Goal: Book appointment/travel/reservation

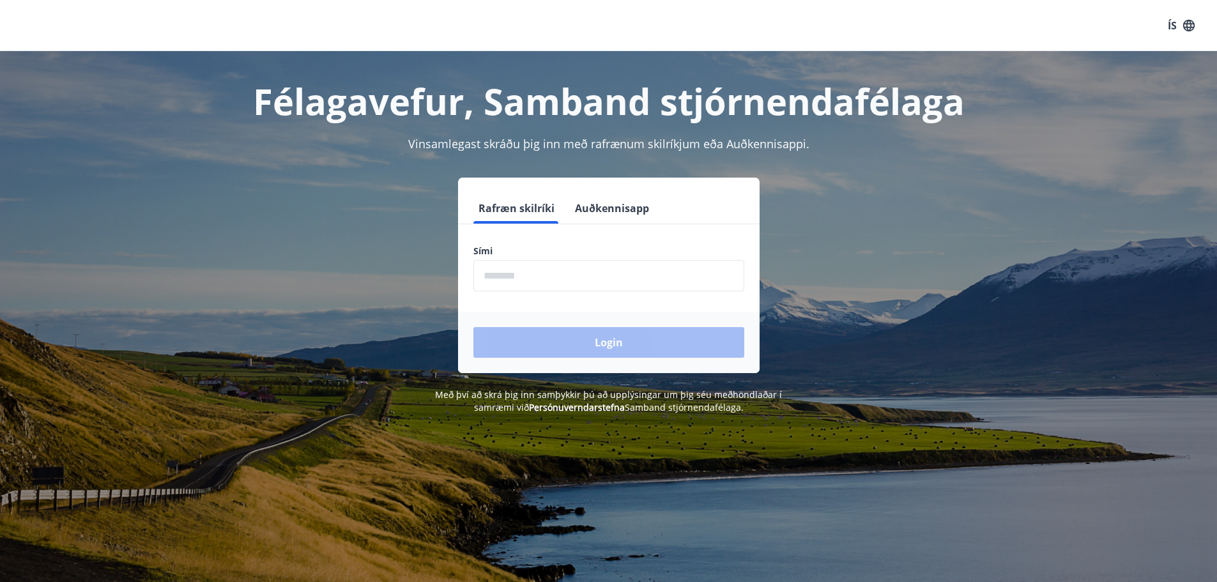
click at [598, 210] on button "Auðkennisapp" at bounding box center [612, 208] width 84 height 31
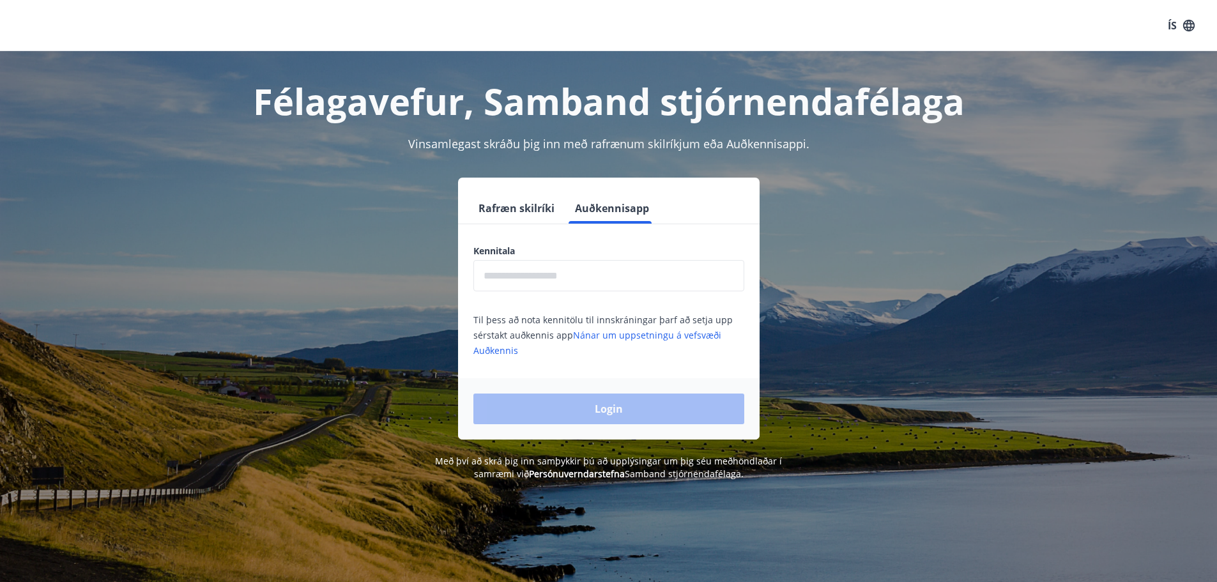
click at [553, 284] on input "text" at bounding box center [608, 275] width 271 height 31
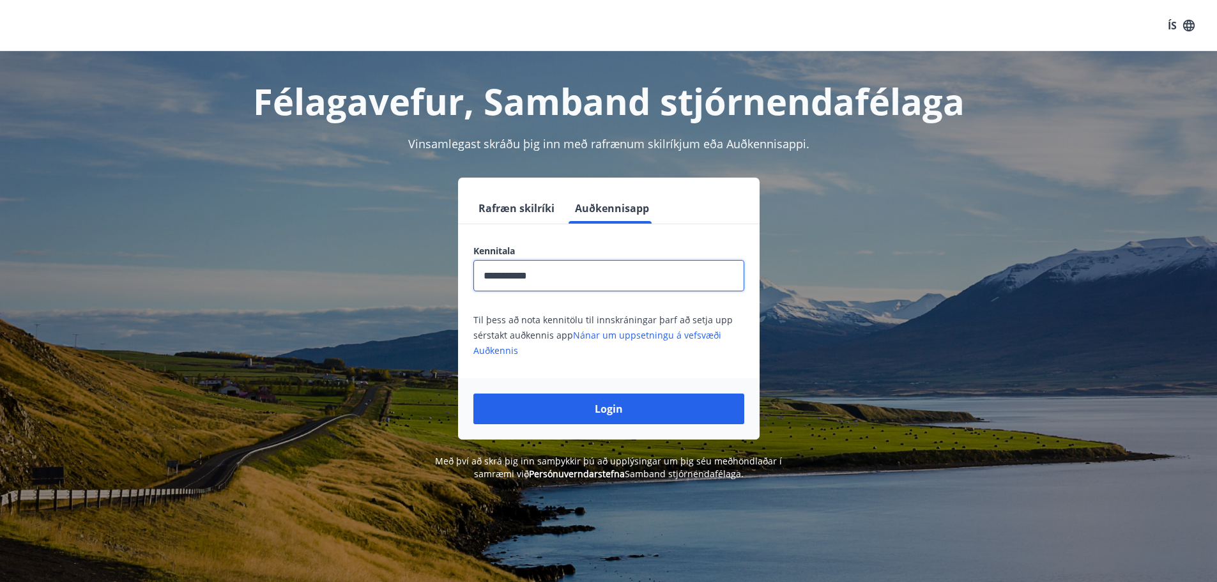
type input "**********"
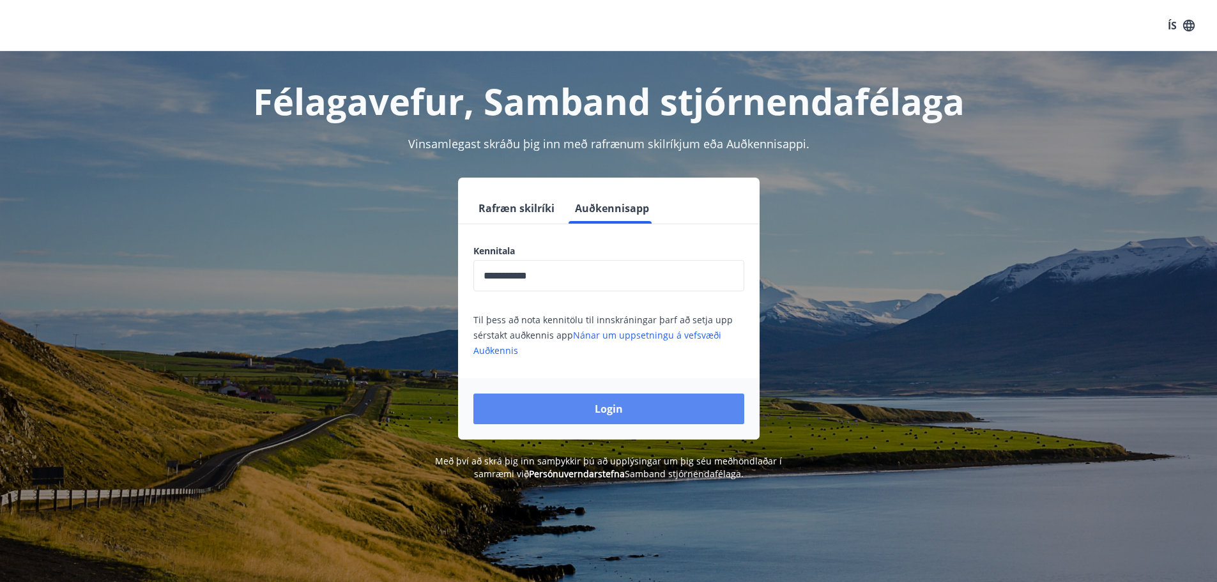
click at [620, 408] on button "Login" at bounding box center [608, 409] width 271 height 31
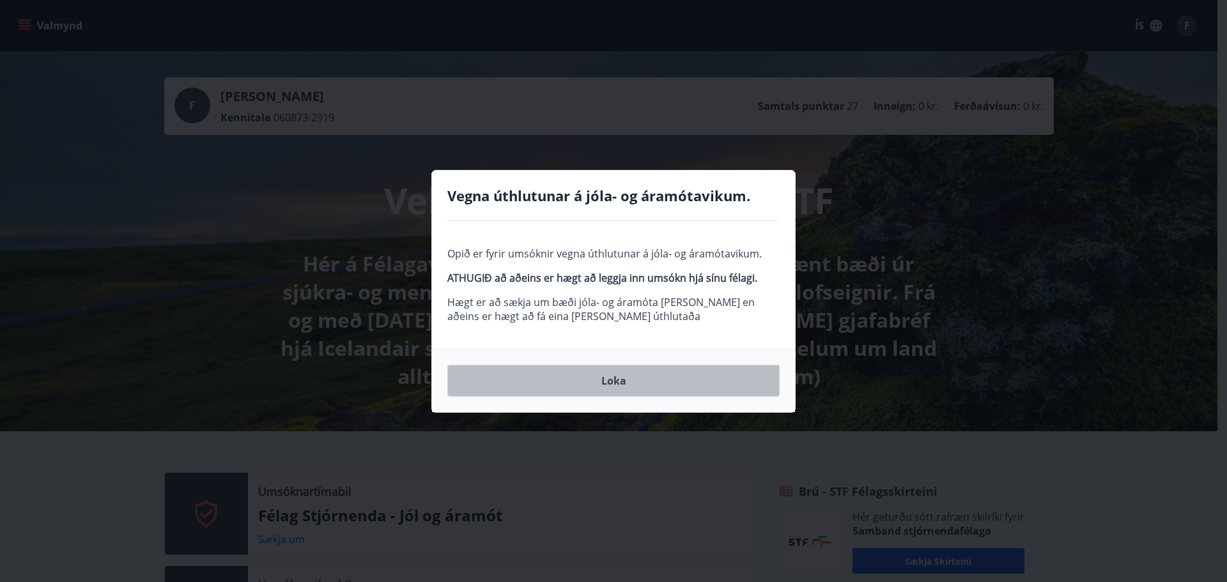
click at [626, 384] on button "Loka" at bounding box center [613, 381] width 332 height 32
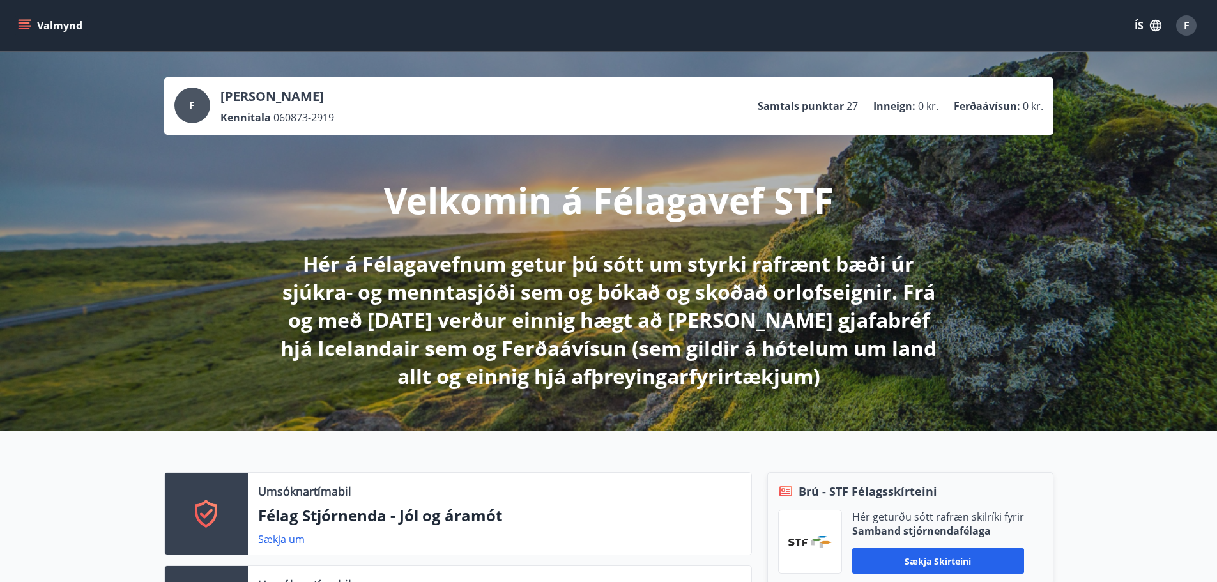
click at [39, 30] on button "Valmynd" at bounding box center [51, 25] width 72 height 23
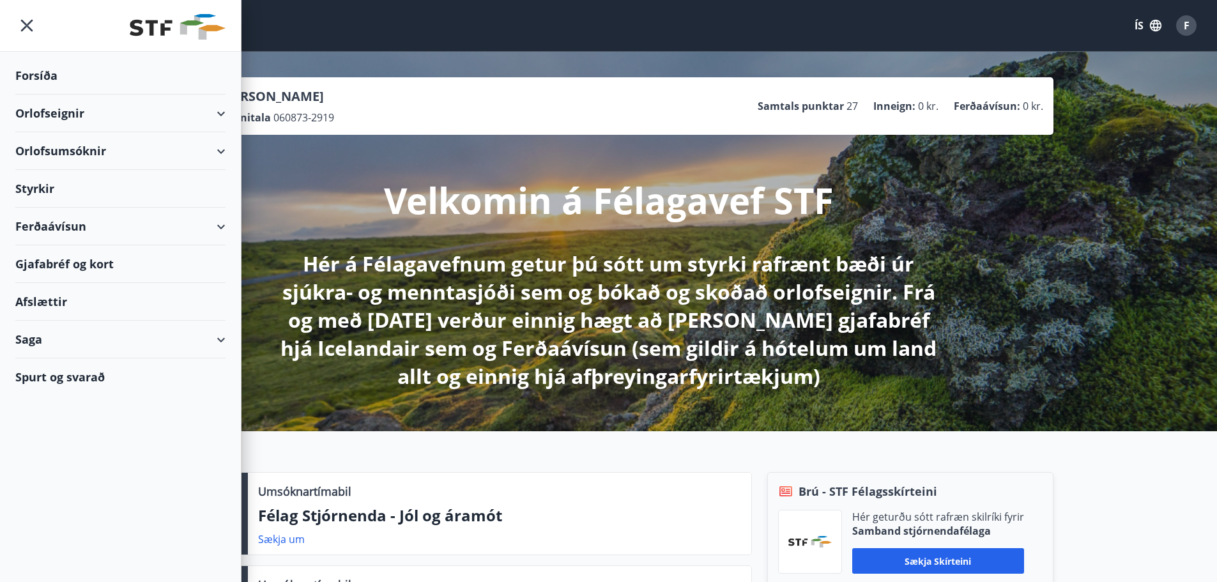
click at [79, 111] on div "Orlofseignir" at bounding box center [120, 114] width 210 height 38
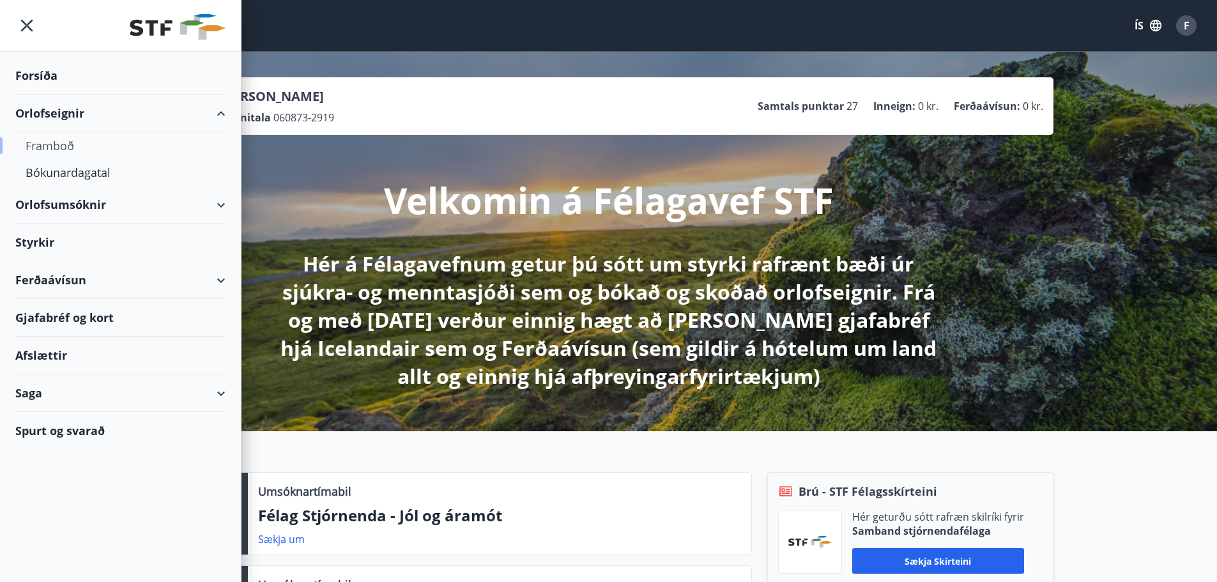
click at [63, 151] on div "Framboð" at bounding box center [121, 145] width 190 height 27
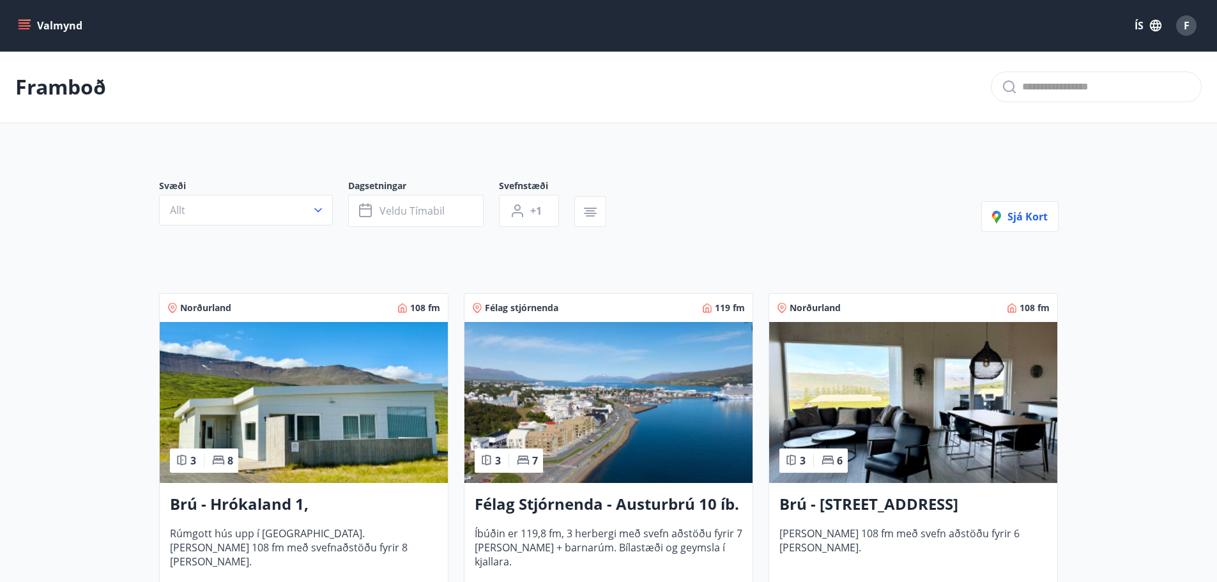
click at [26, 30] on icon "menu" at bounding box center [24, 25] width 13 height 13
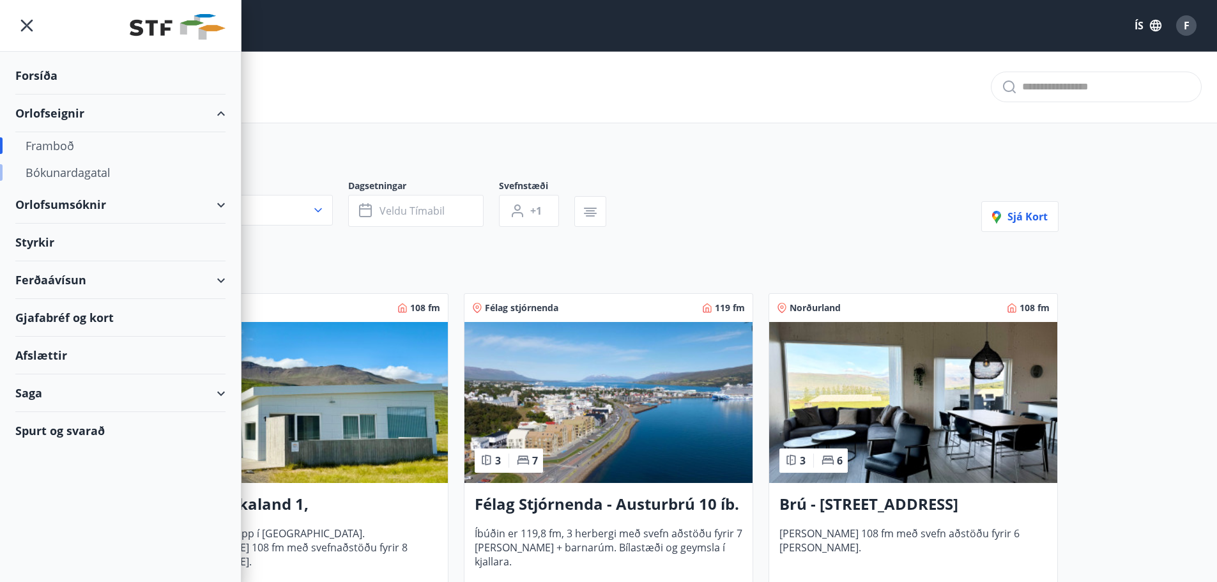
click at [72, 178] on div "Bókunardagatal" at bounding box center [121, 172] width 190 height 27
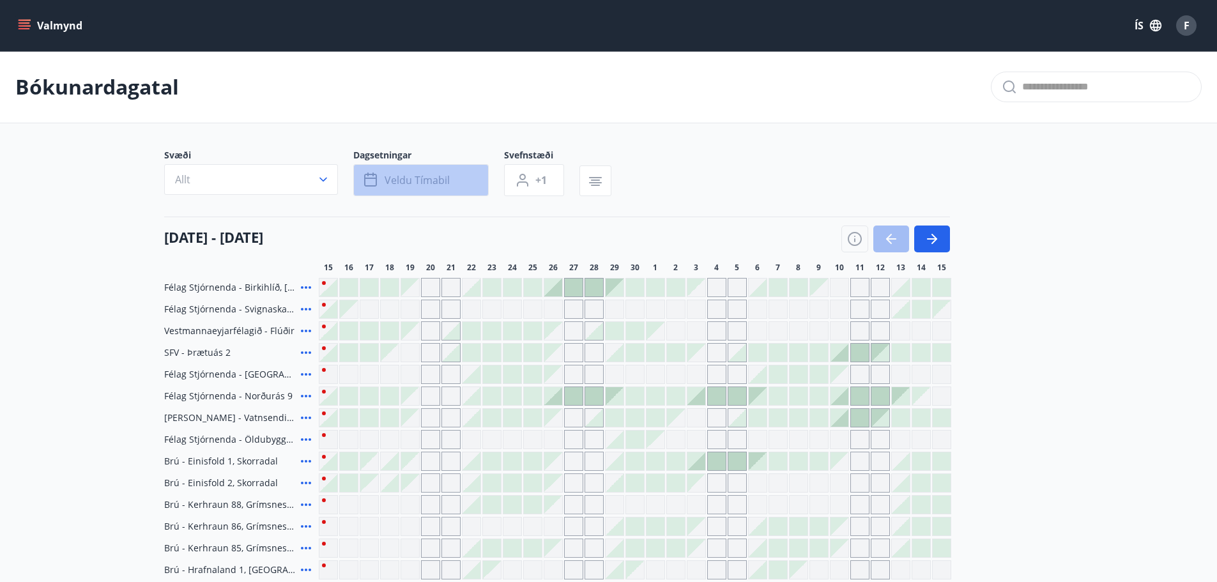
click at [413, 184] on span "Veldu tímabil" at bounding box center [417, 180] width 65 height 14
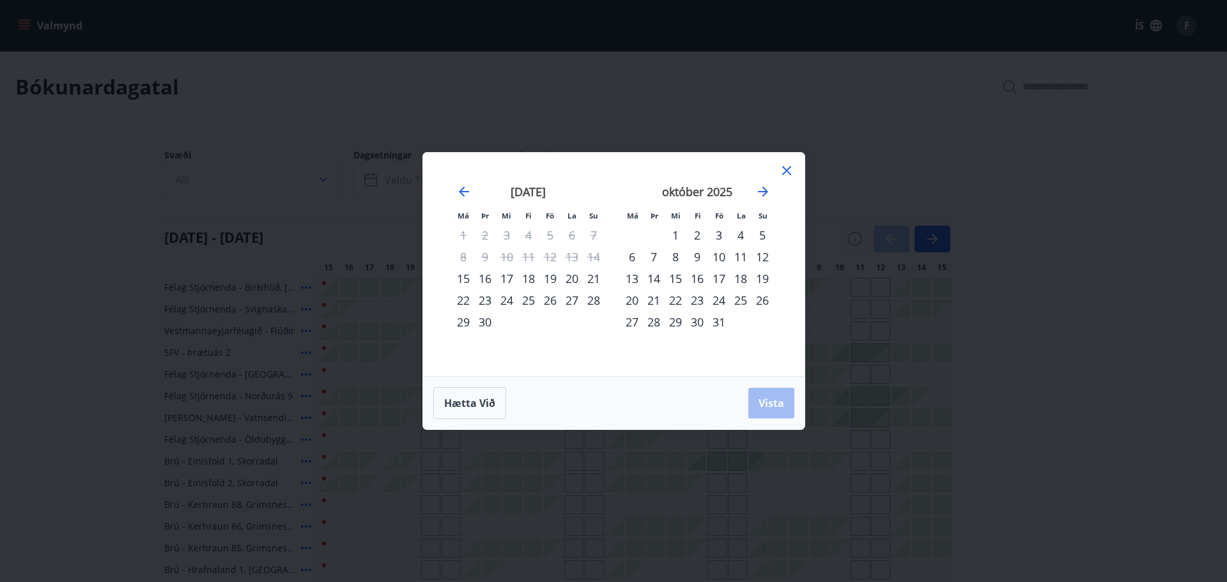
click at [723, 319] on div "31" at bounding box center [719, 322] width 22 height 22
click at [760, 193] on icon "Move forward to switch to the next month." at bounding box center [762, 191] width 15 height 15
click at [632, 257] on div "3" at bounding box center [632, 257] width 22 height 22
click at [769, 406] on span "Vista" at bounding box center [771, 403] width 26 height 14
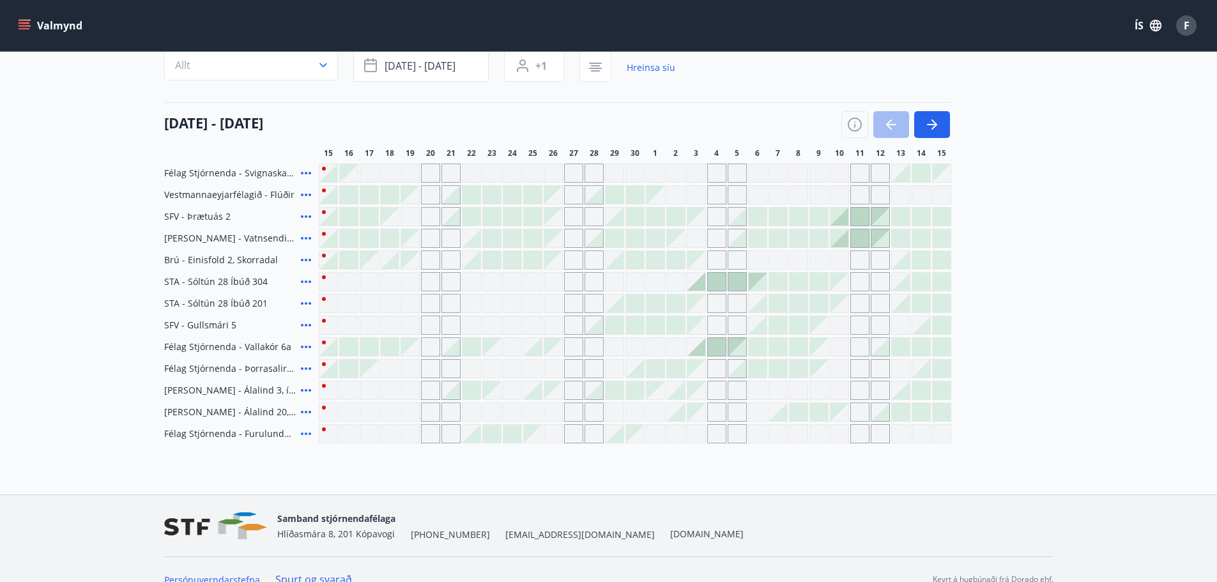
scroll to position [128, 0]
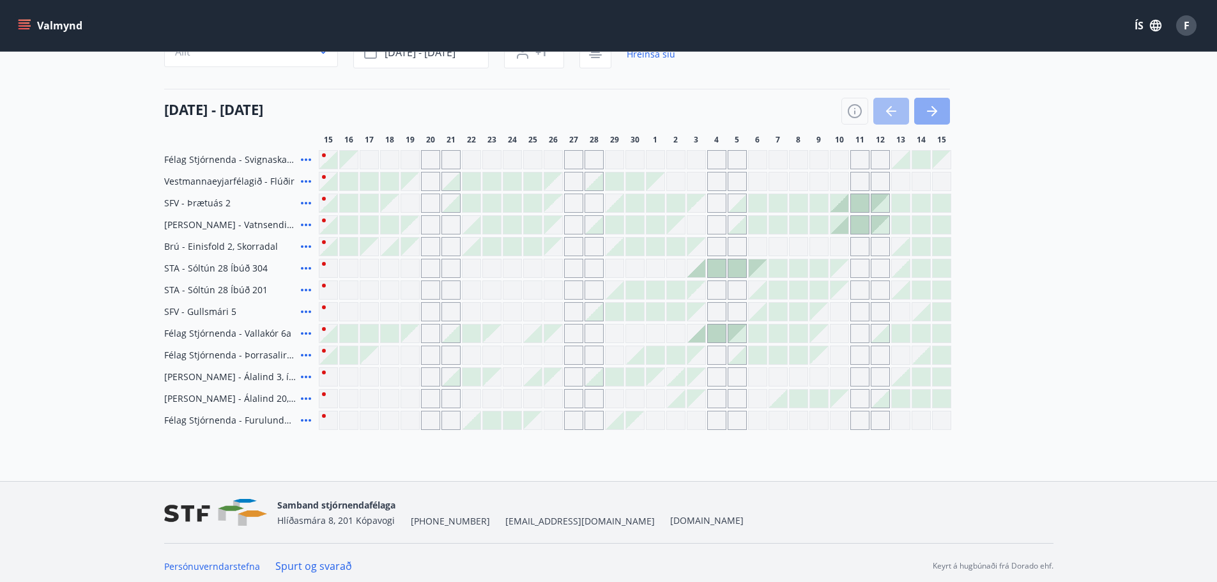
click at [944, 107] on button "button" at bounding box center [932, 111] width 36 height 27
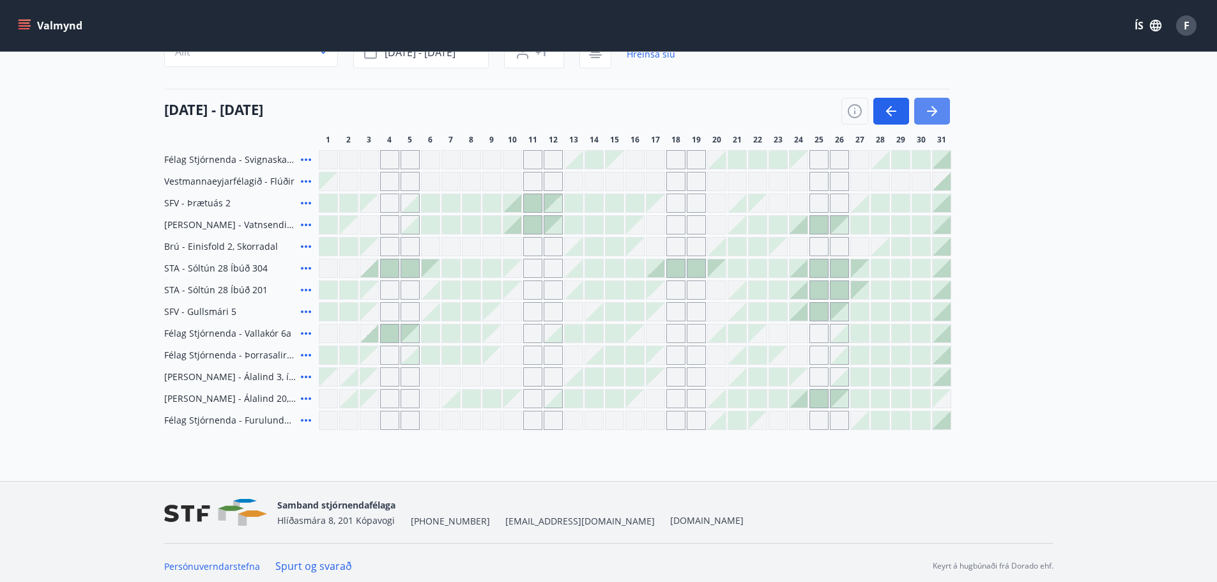
click at [925, 115] on icon "button" at bounding box center [931, 110] width 15 height 15
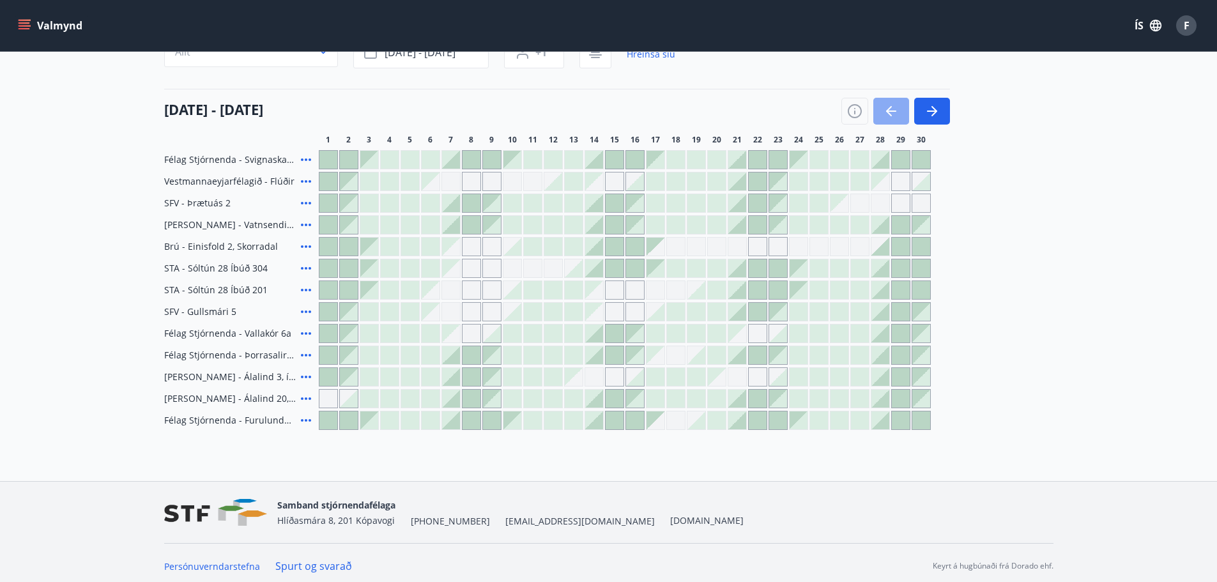
click at [884, 111] on icon "button" at bounding box center [891, 110] width 15 height 15
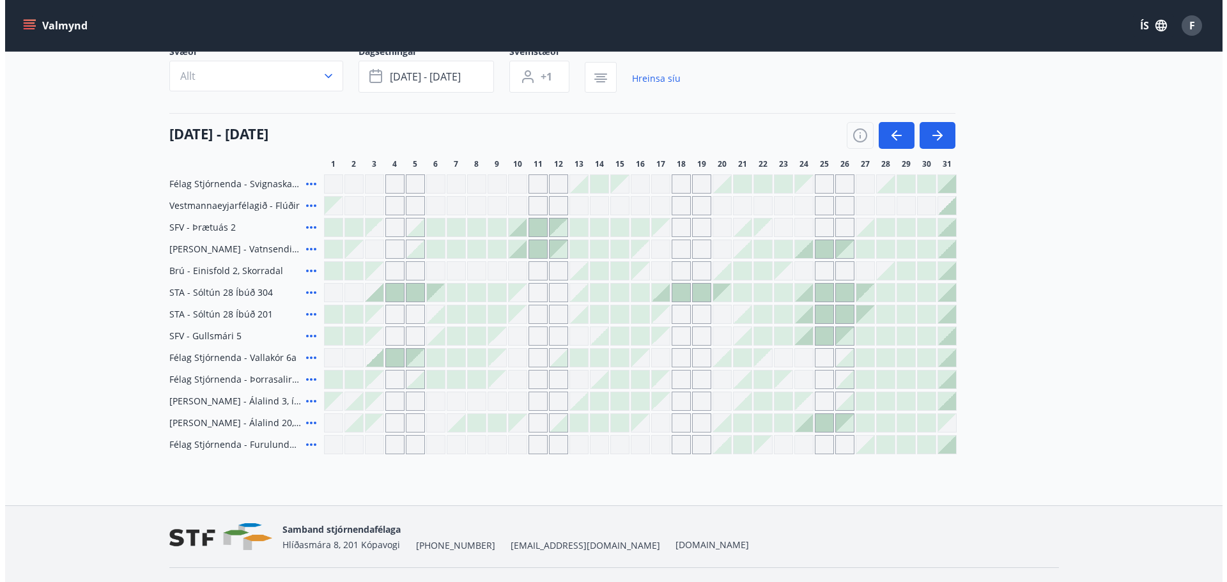
scroll to position [134, 0]
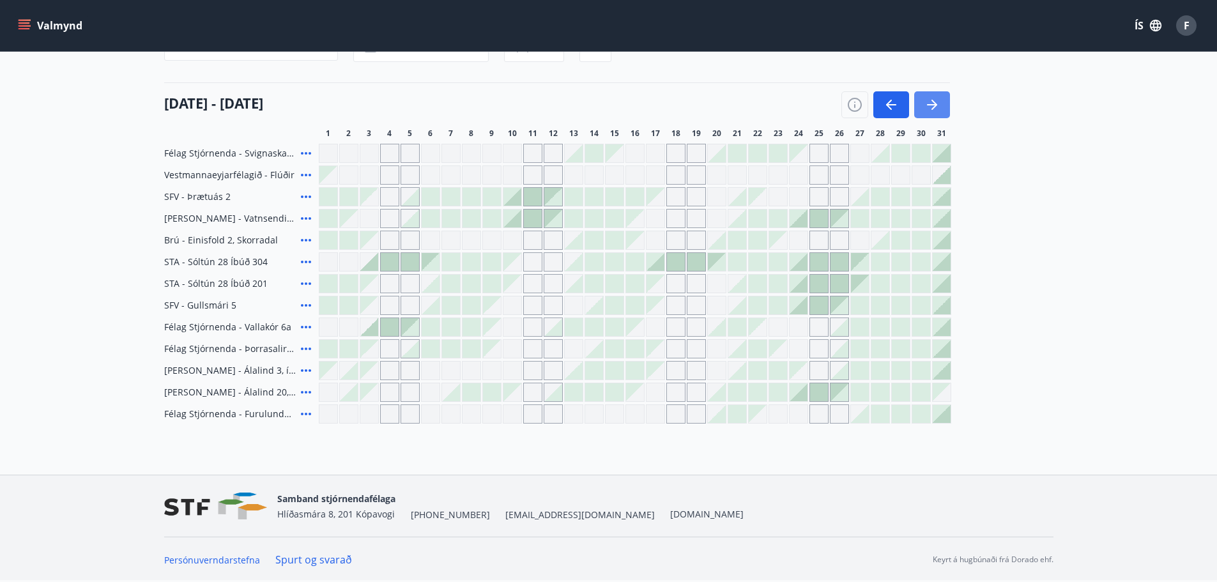
click at [937, 109] on icon "button" at bounding box center [931, 104] width 15 height 15
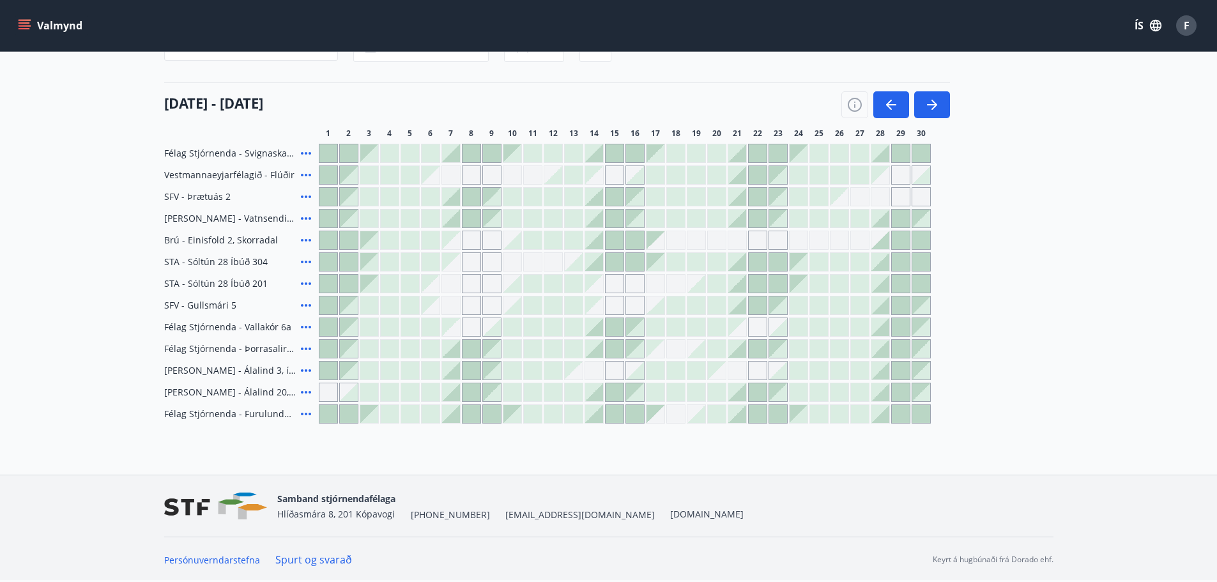
click at [303, 371] on icon at bounding box center [305, 370] width 15 height 15
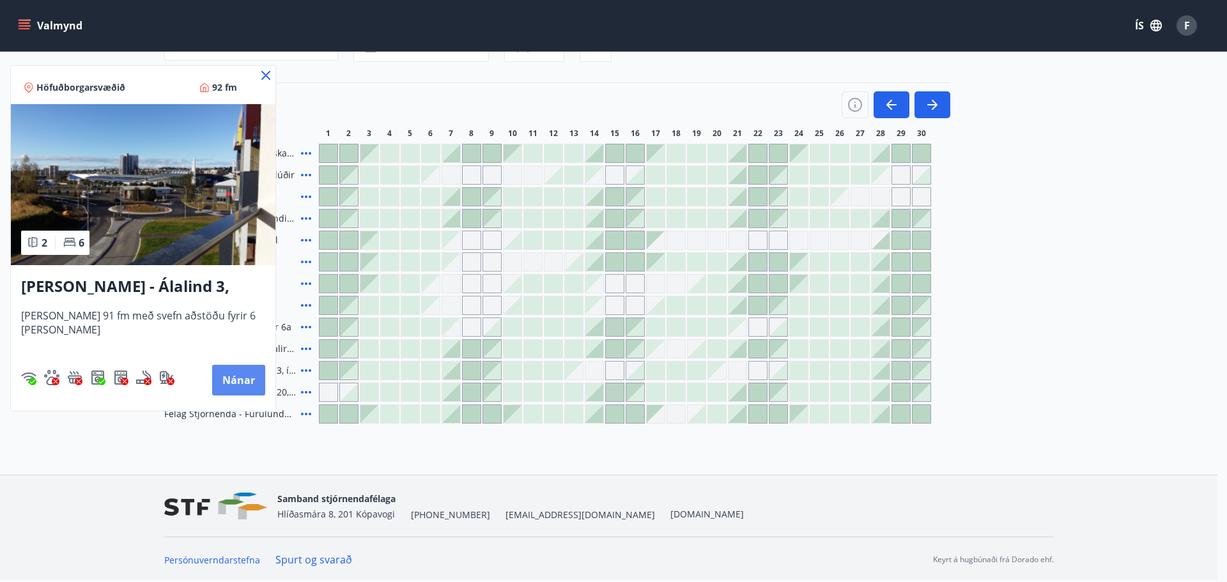
click at [241, 379] on button "Nánar" at bounding box center [238, 380] width 53 height 31
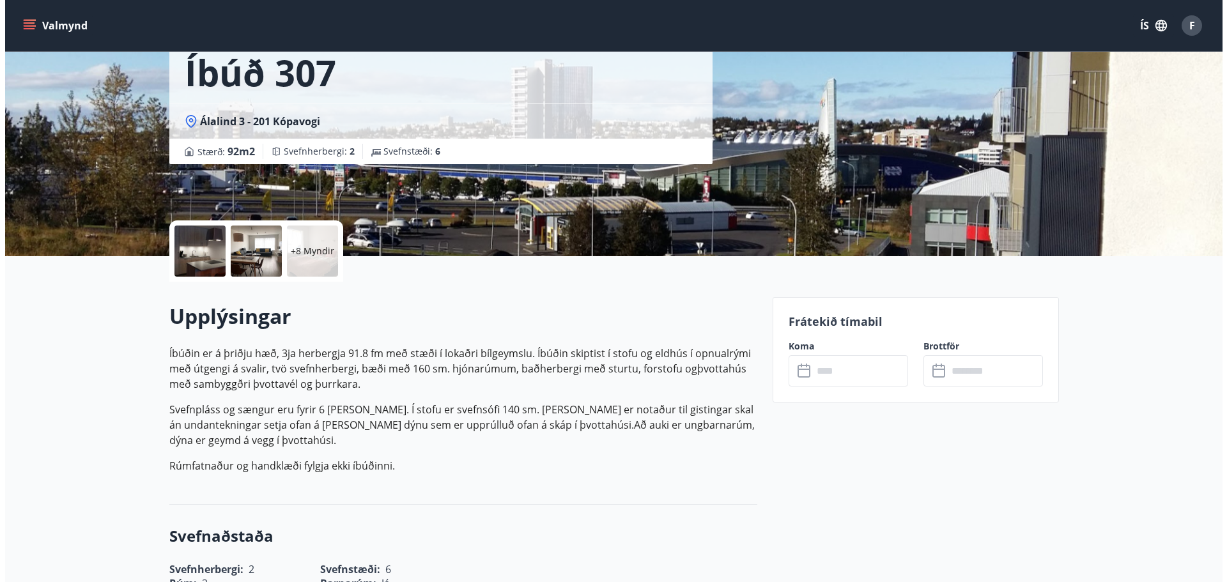
scroll to position [128, 0]
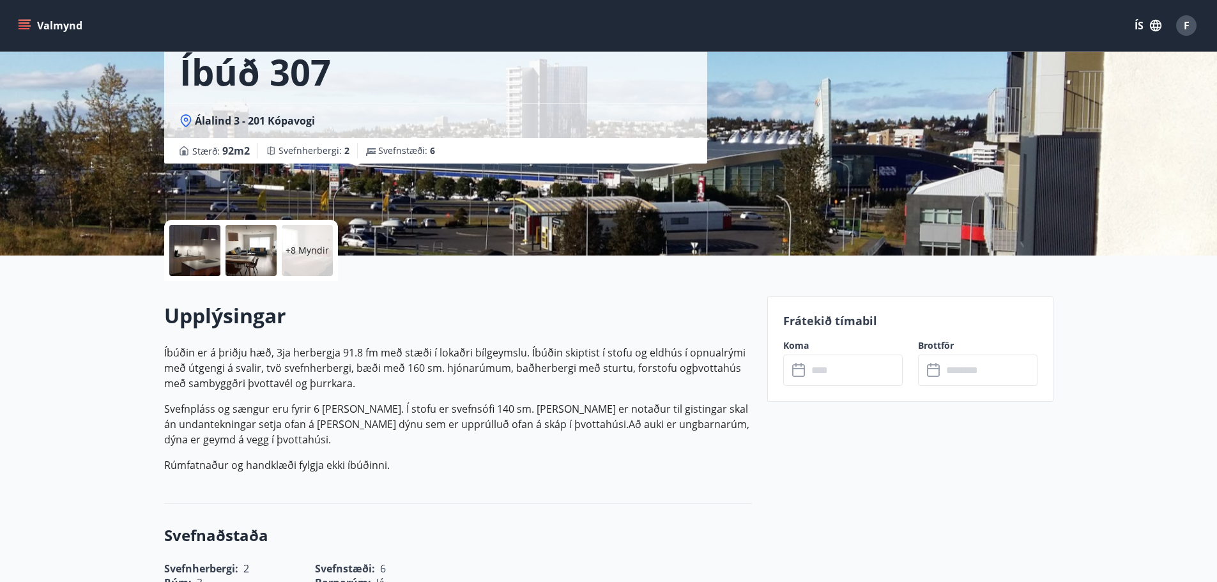
click at [307, 255] on p "+8 Myndir" at bounding box center [307, 250] width 43 height 13
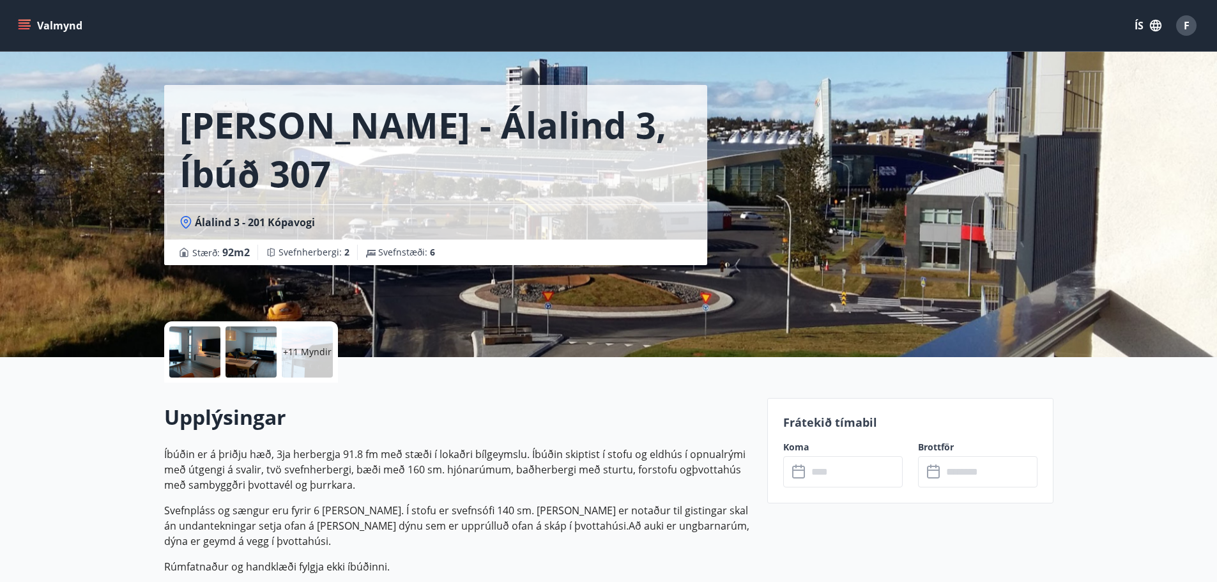
scroll to position [0, 0]
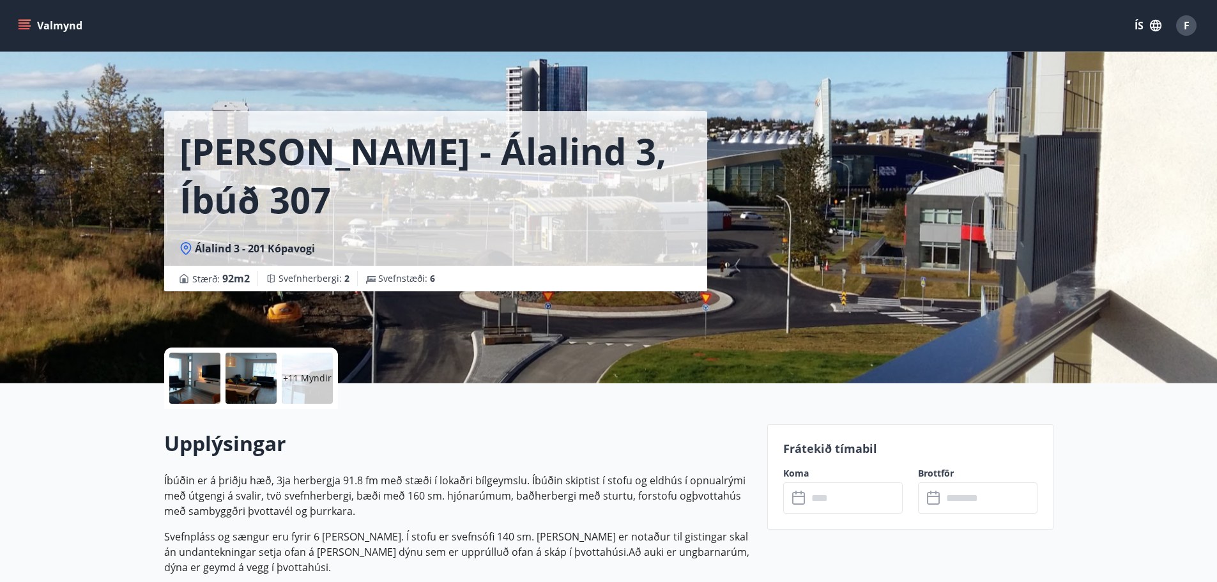
click at [841, 497] on input "text" at bounding box center [854, 497] width 95 height 31
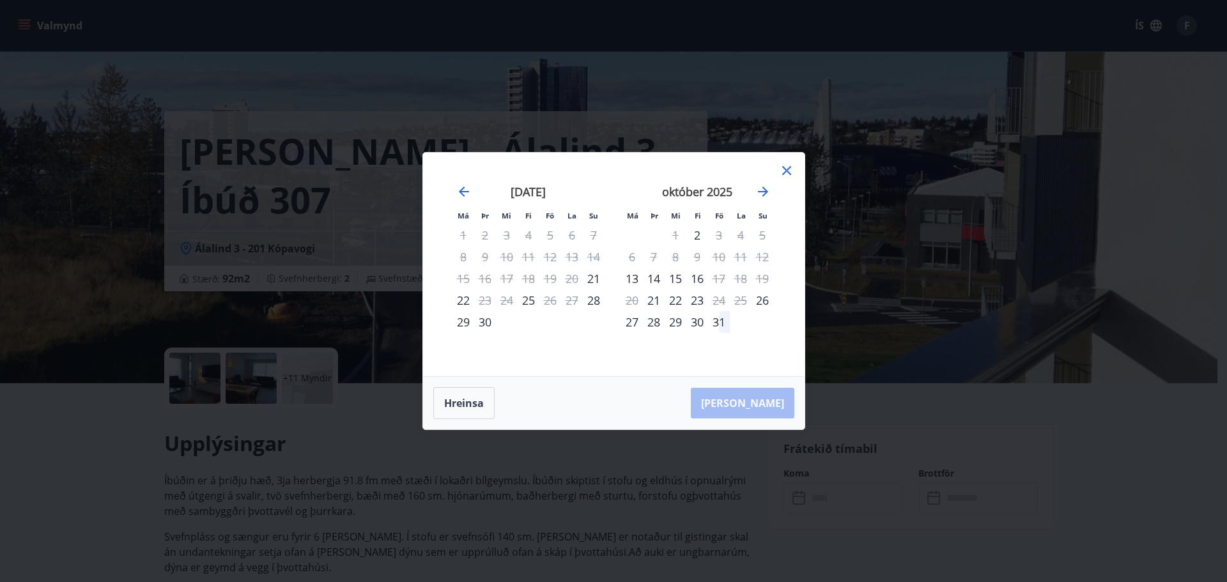
click at [715, 323] on div "31" at bounding box center [719, 322] width 22 height 22
click at [754, 402] on div "[PERSON_NAME]" at bounding box center [613, 403] width 381 height 52
click at [764, 193] on icon "Move forward to switch to the next month." at bounding box center [762, 191] width 15 height 15
click at [633, 257] on div "3" at bounding box center [632, 257] width 22 height 22
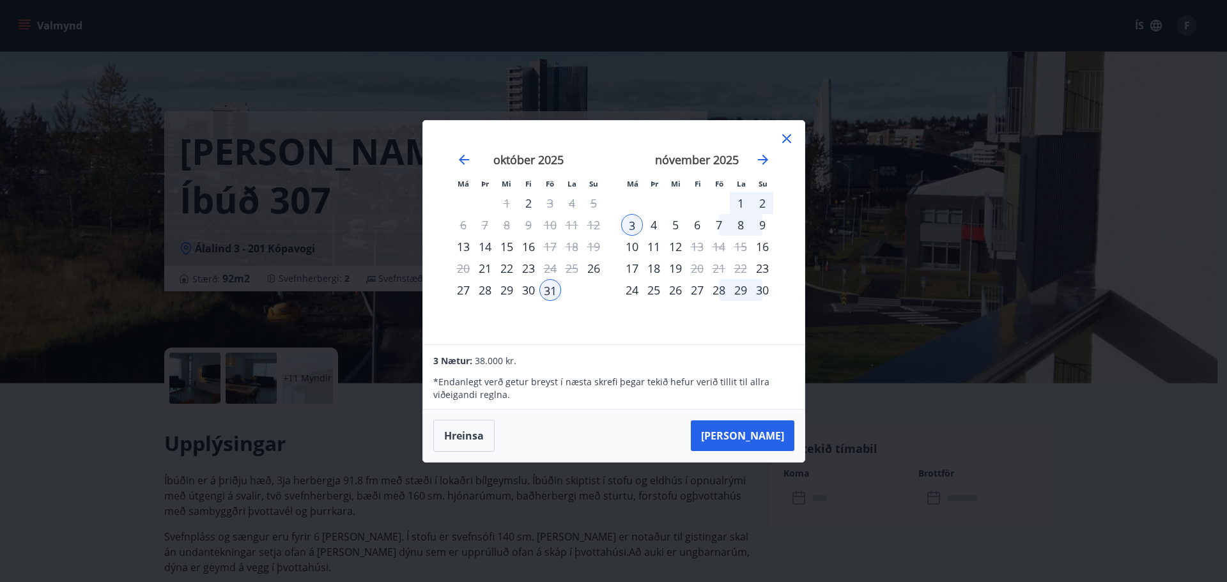
click at [760, 201] on div "2" at bounding box center [762, 203] width 22 height 22
click at [552, 290] on div "31" at bounding box center [550, 290] width 22 height 22
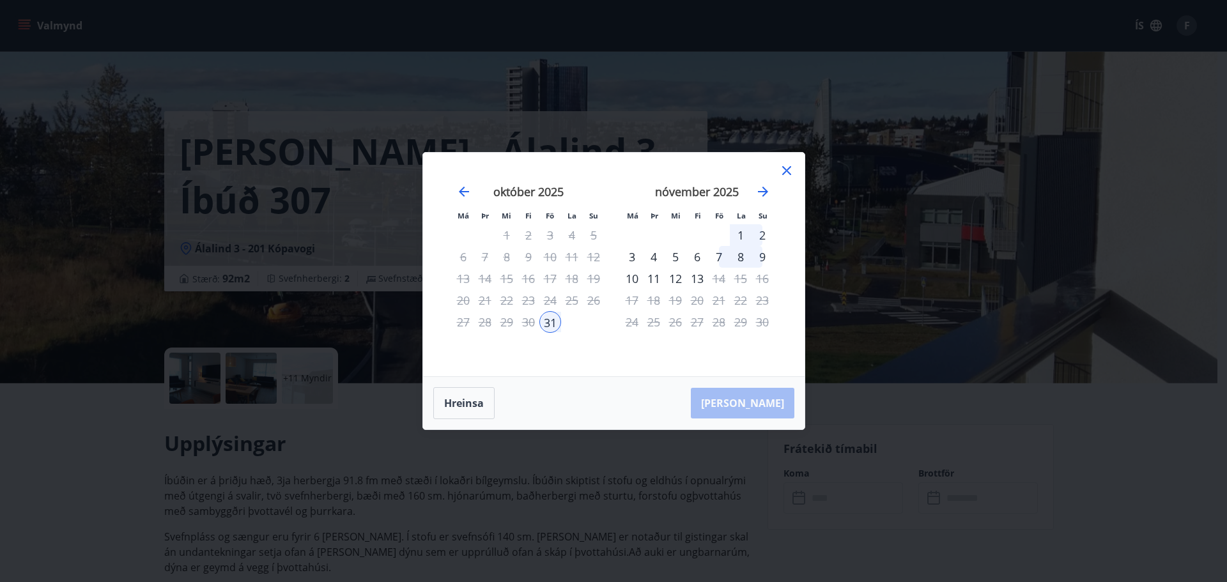
click at [743, 232] on div "1" at bounding box center [741, 235] width 22 height 22
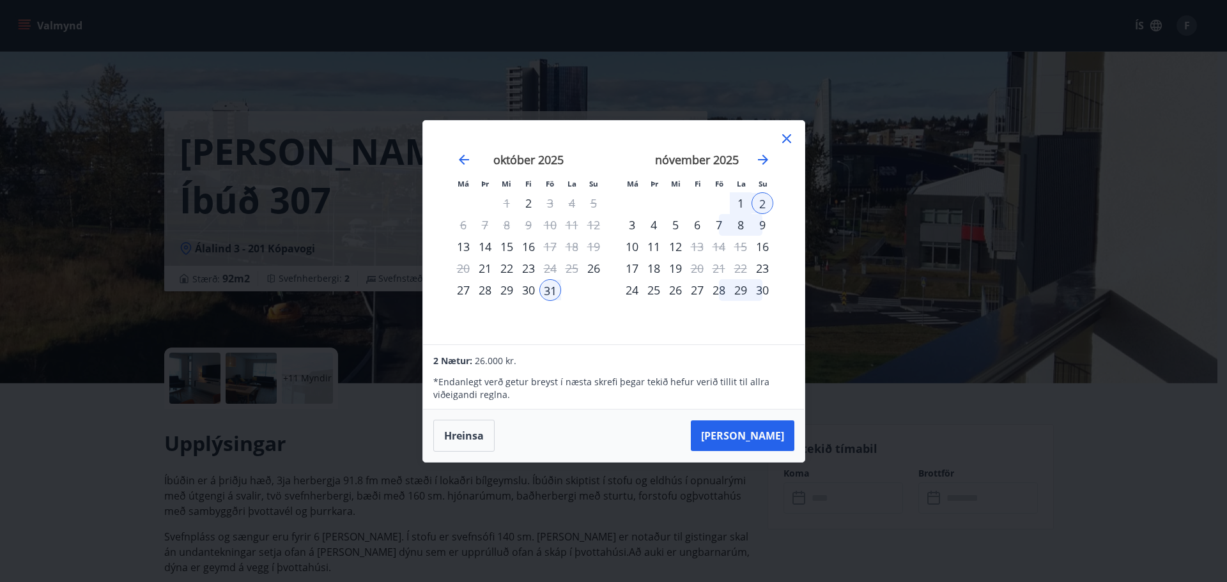
click at [786, 137] on icon at bounding box center [786, 138] width 9 height 9
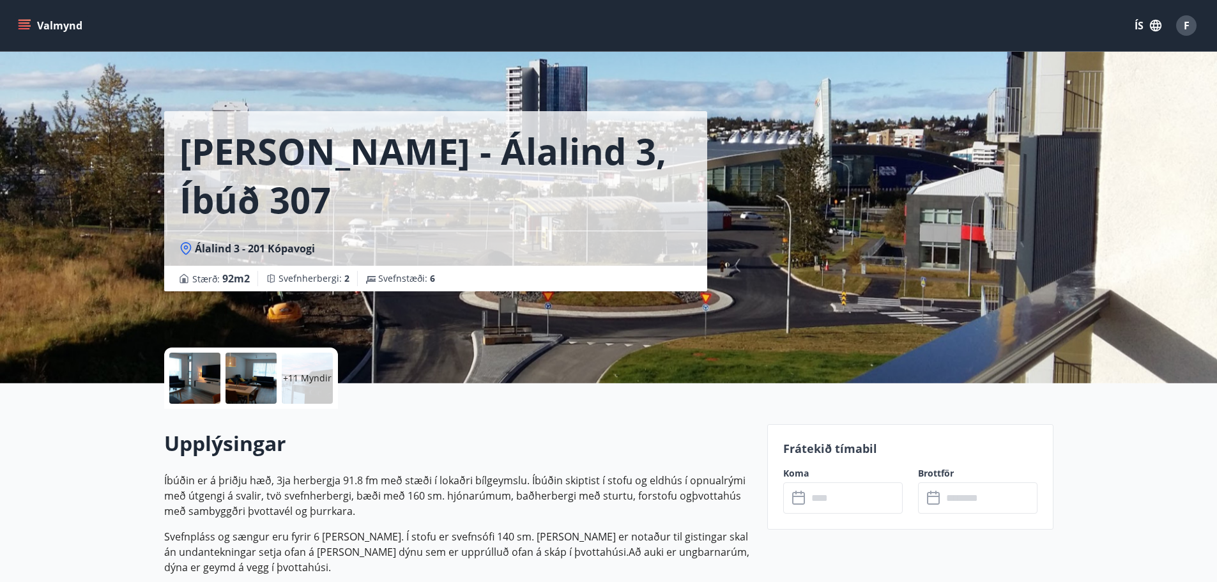
click at [35, 26] on button "Valmynd" at bounding box center [51, 25] width 72 height 23
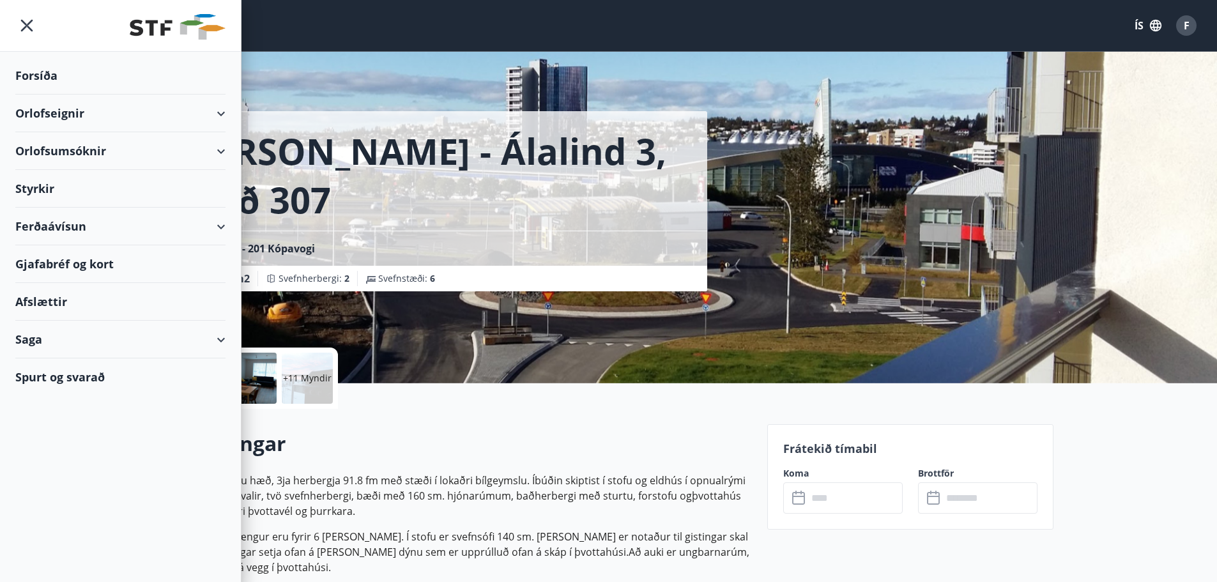
click at [93, 120] on div "Orlofseignir" at bounding box center [120, 114] width 210 height 38
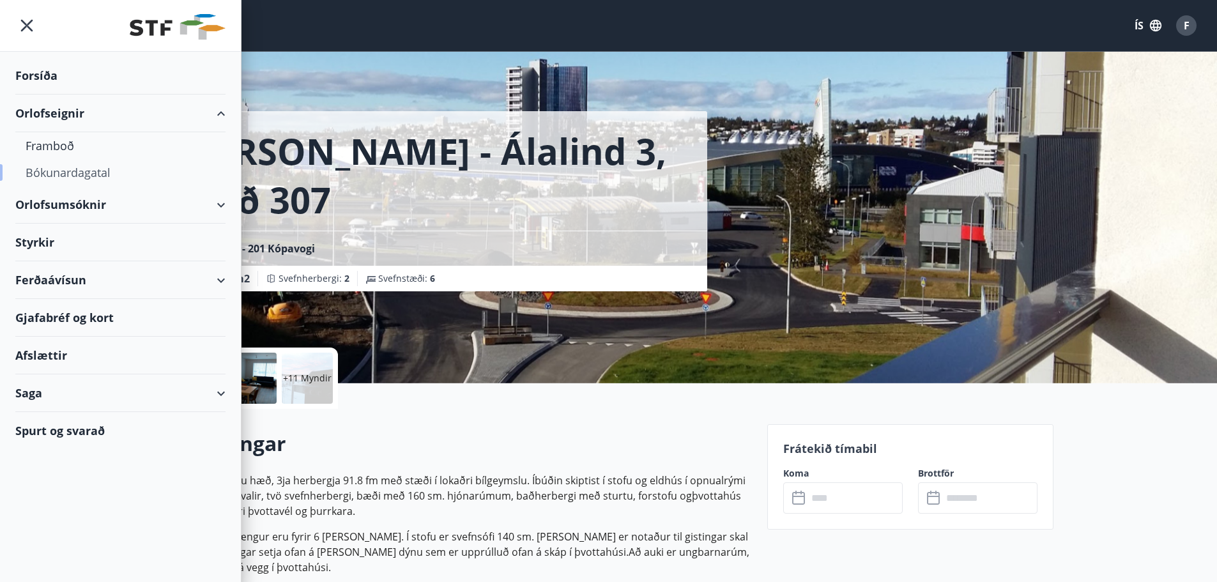
click at [91, 172] on div "Bókunardagatal" at bounding box center [121, 172] width 190 height 27
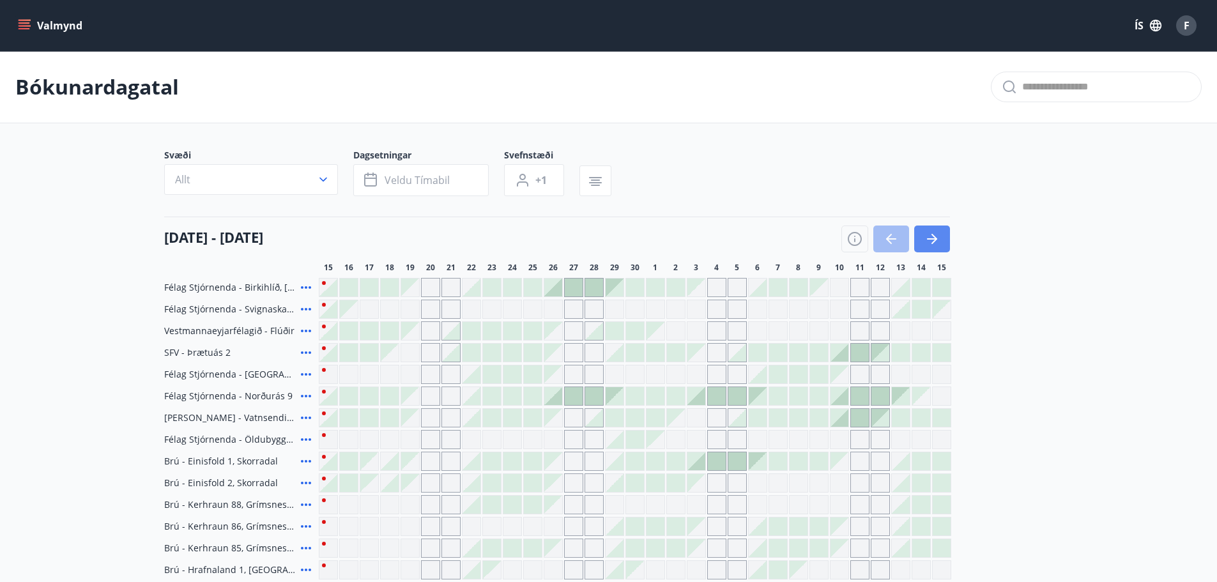
click at [925, 243] on icon "button" at bounding box center [931, 238] width 15 height 15
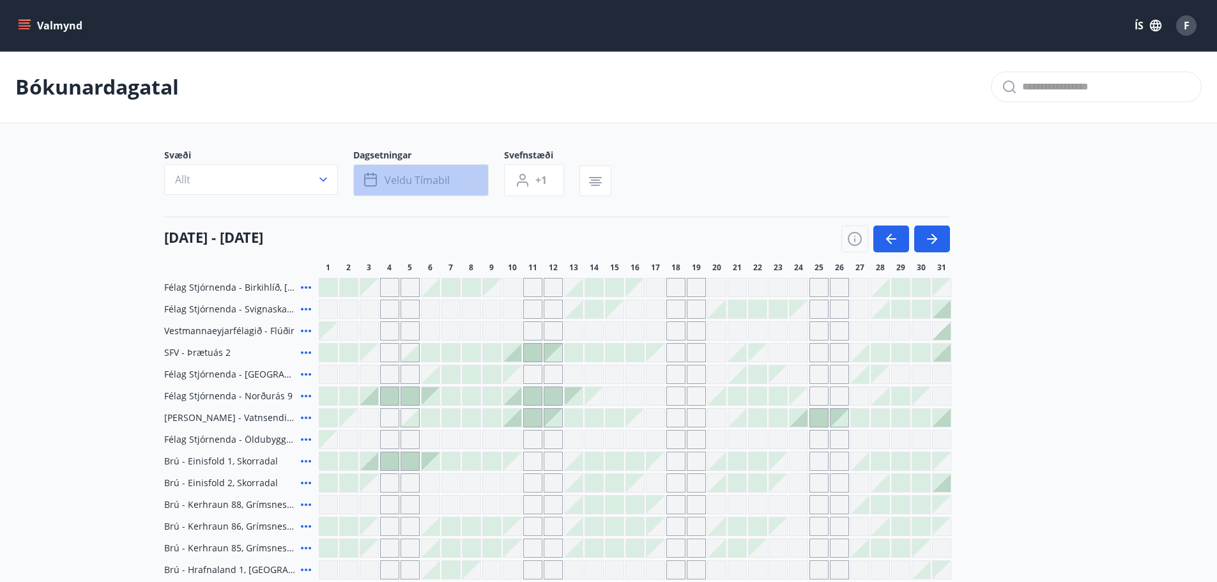
click at [399, 181] on span "Veldu tímabil" at bounding box center [417, 180] width 65 height 14
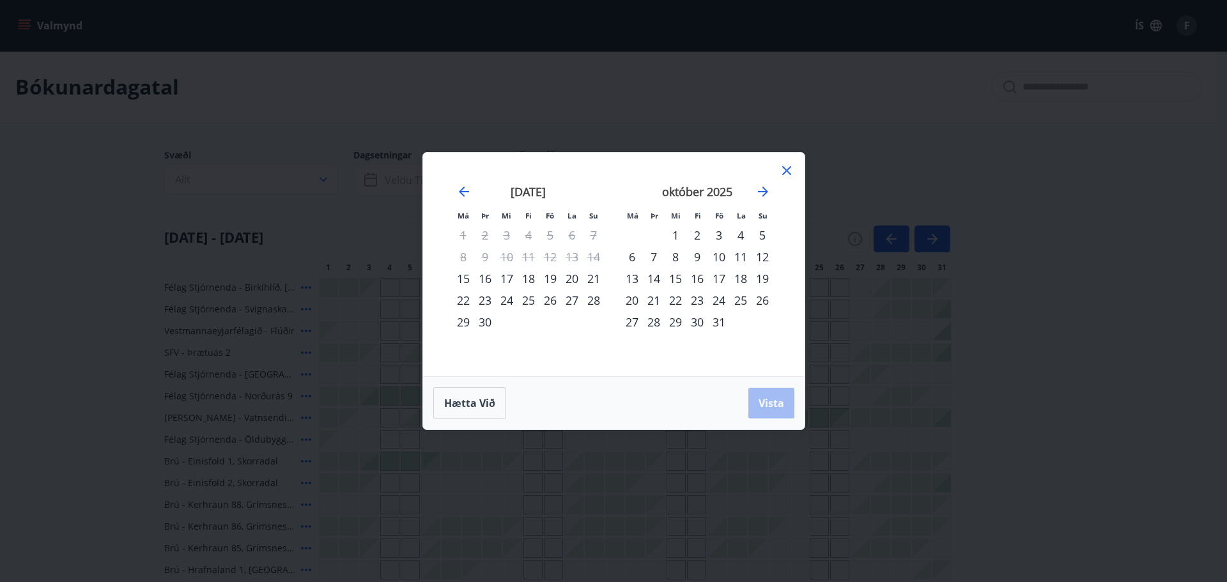
click at [717, 321] on div "31" at bounding box center [719, 322] width 22 height 22
click at [764, 197] on icon "Move forward to switch to the next month." at bounding box center [762, 191] width 15 height 15
click at [762, 236] on div "2" at bounding box center [762, 235] width 22 height 22
click at [770, 406] on span "Vista" at bounding box center [771, 403] width 26 height 14
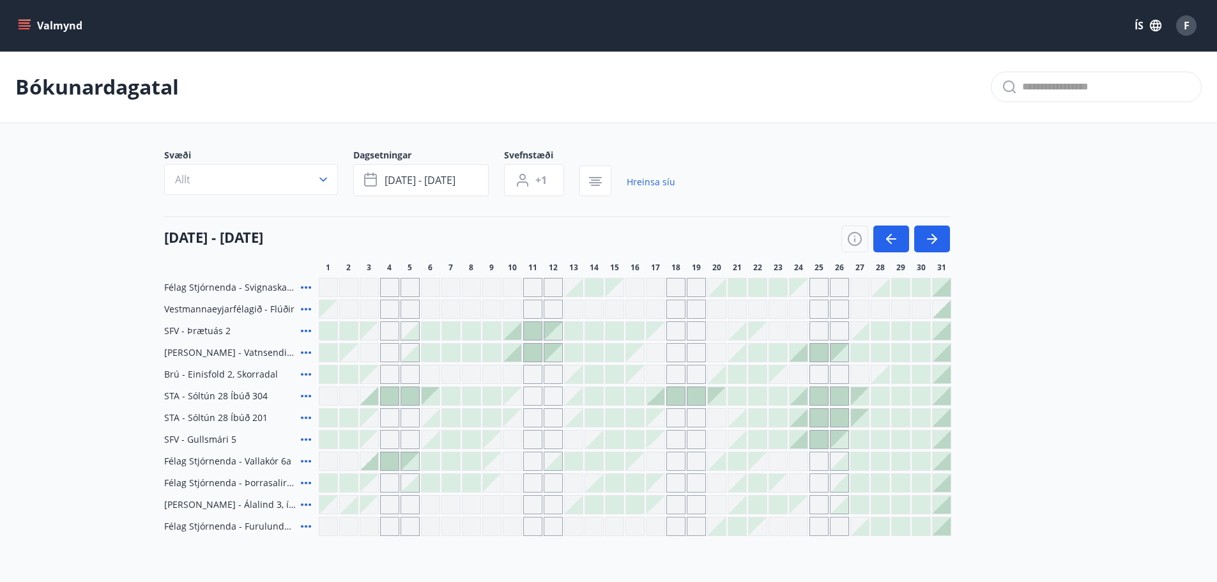
click at [944, 286] on div at bounding box center [942, 288] width 18 height 18
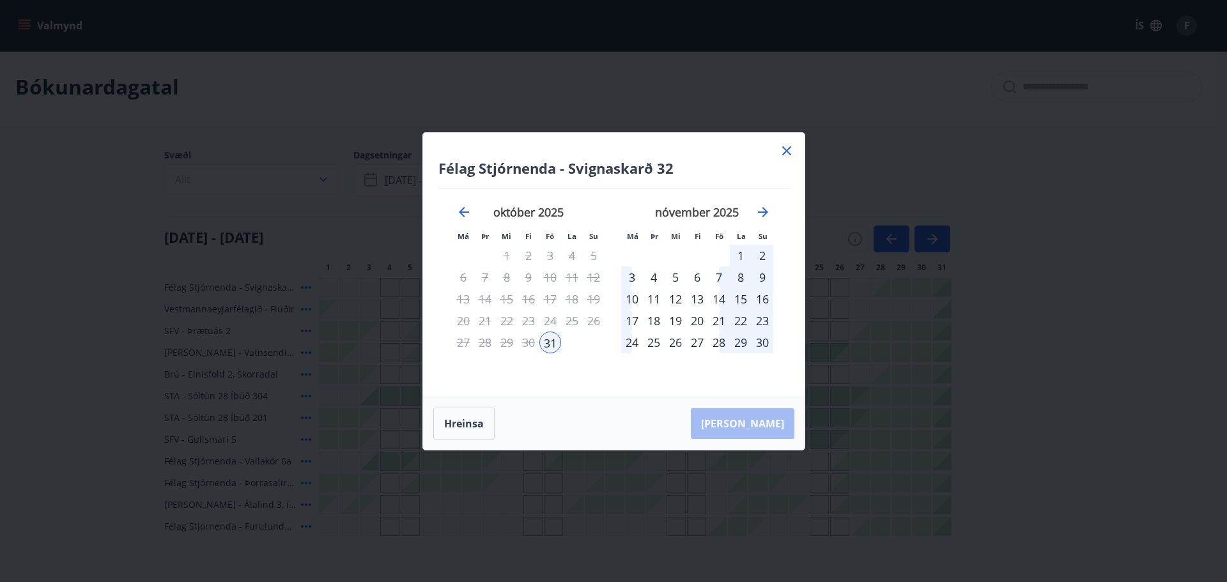
click at [763, 252] on div "2" at bounding box center [762, 256] width 22 height 22
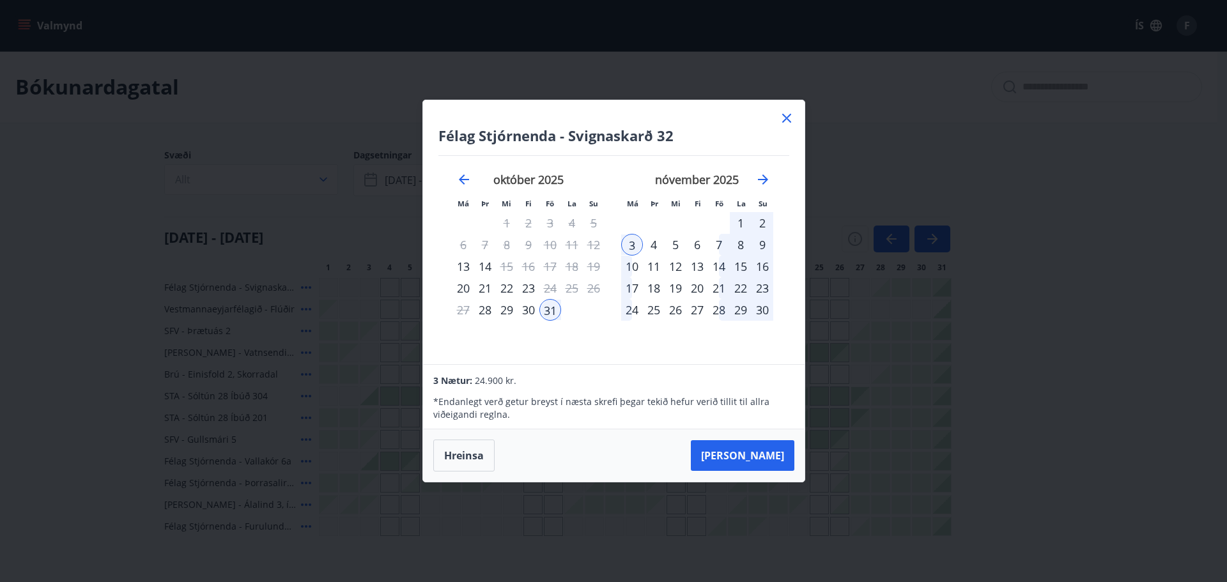
drag, startPoint x: 790, startPoint y: 120, endPoint x: 509, endPoint y: 262, distance: 314.8
click at [790, 120] on icon at bounding box center [786, 118] width 15 height 15
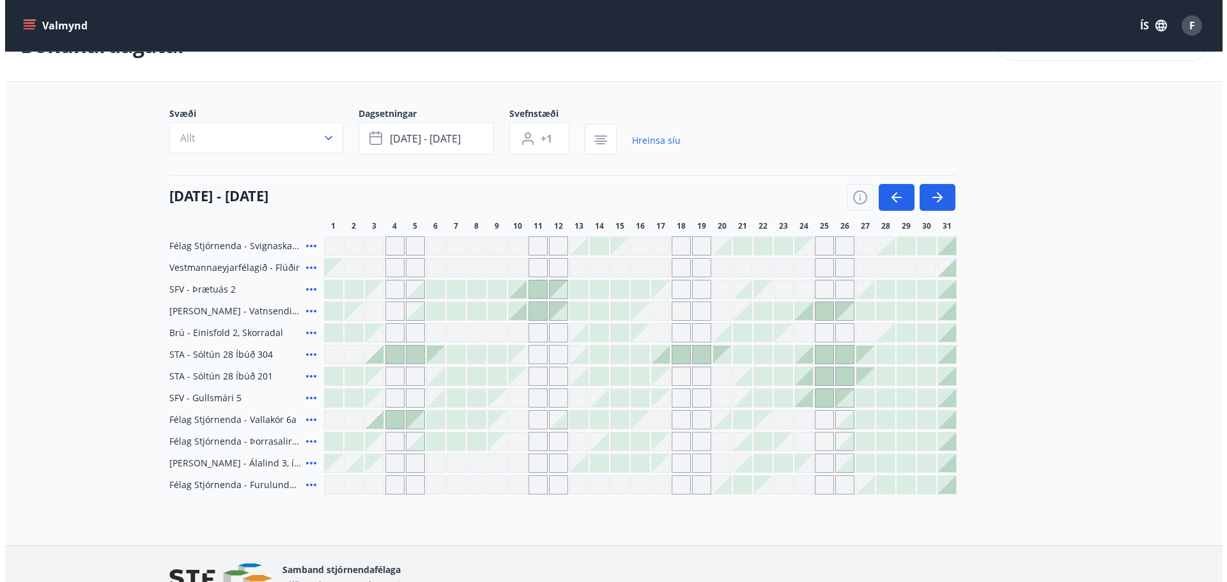
scroll to position [64, 0]
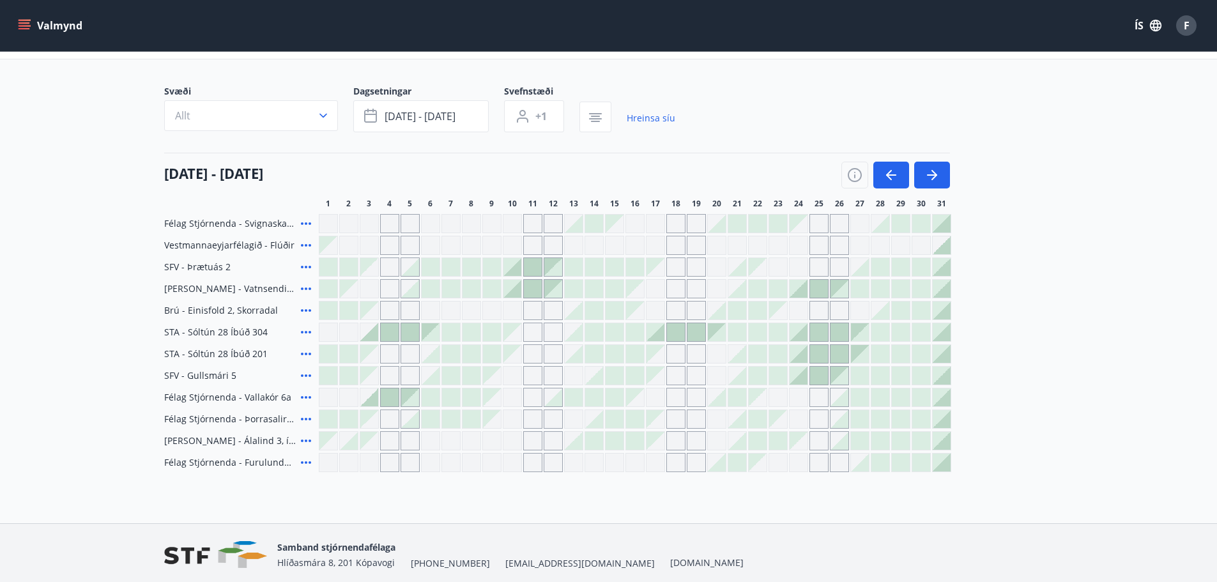
click at [939, 305] on div at bounding box center [942, 311] width 18 height 18
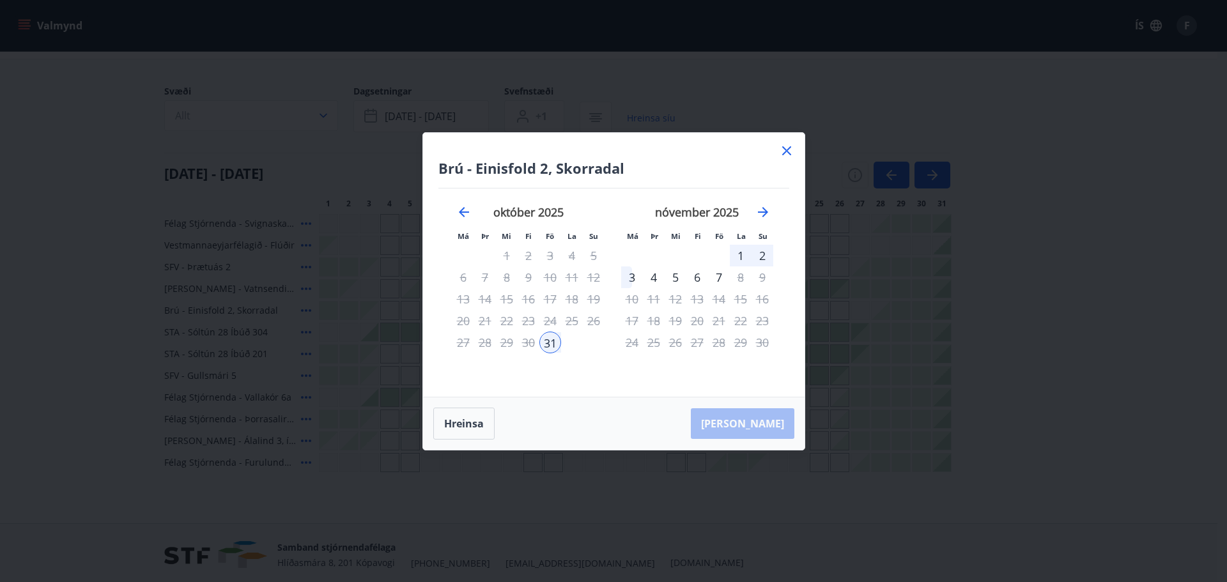
click at [544, 344] on div "31" at bounding box center [550, 343] width 22 height 22
click at [760, 252] on div "2" at bounding box center [762, 256] width 22 height 22
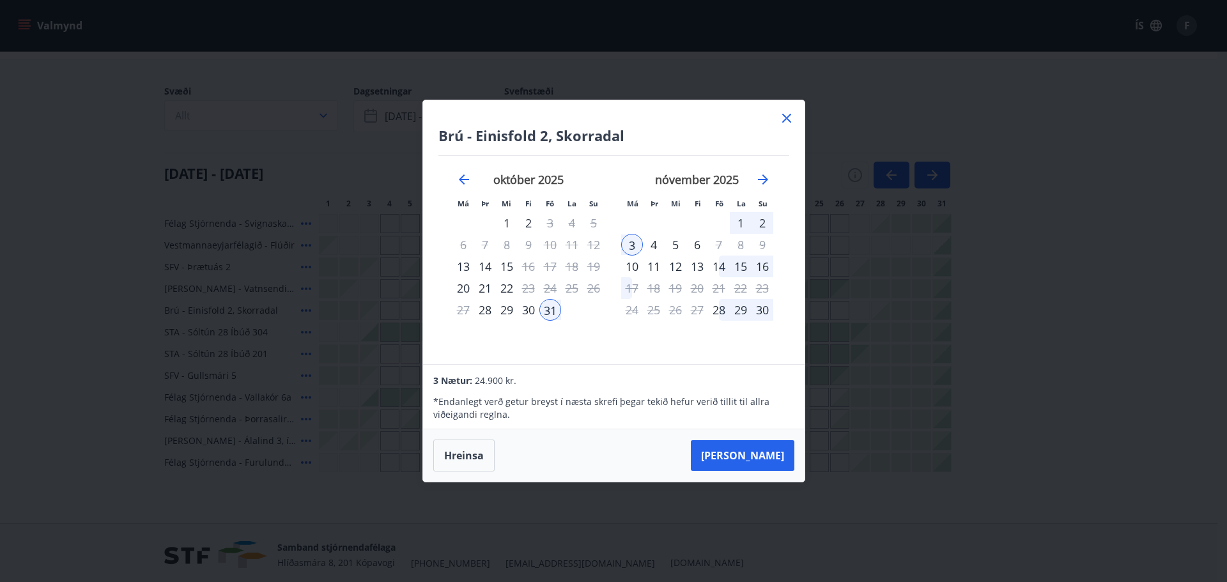
drag, startPoint x: 779, startPoint y: 116, endPoint x: 769, endPoint y: 139, distance: 25.2
click at [779, 116] on icon at bounding box center [786, 118] width 15 height 15
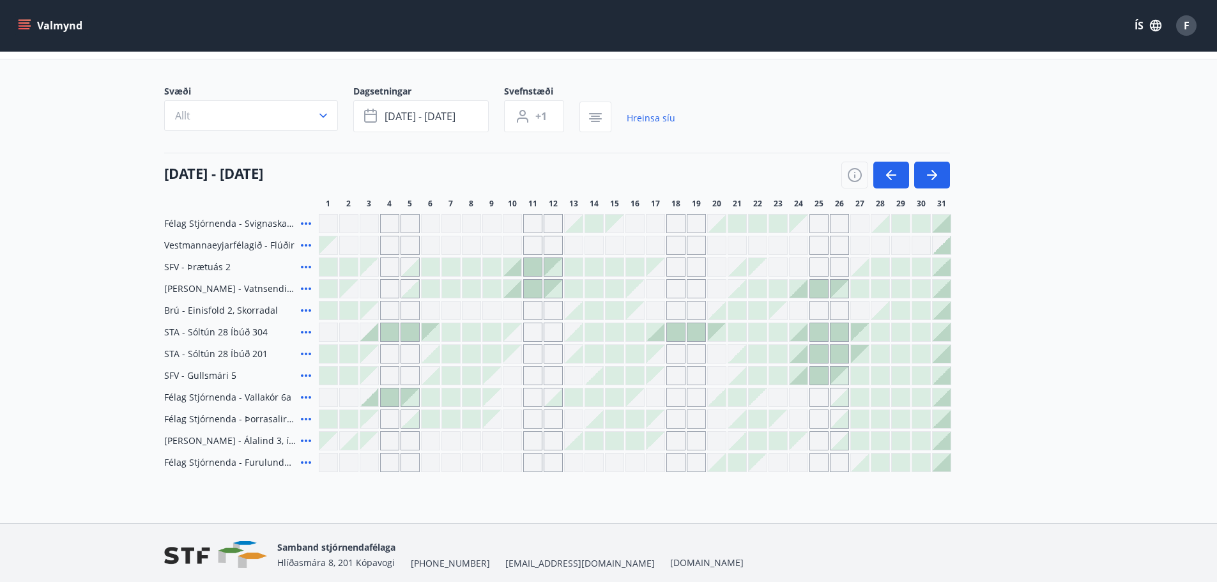
click at [301, 459] on icon at bounding box center [305, 462] width 15 height 15
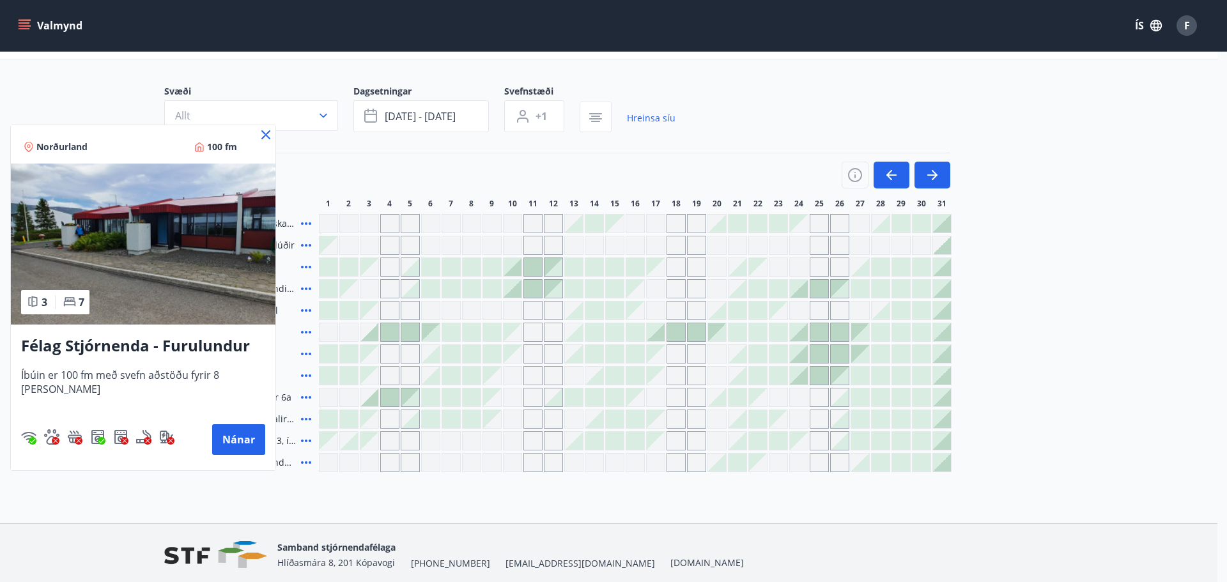
drag, startPoint x: 266, startPoint y: 132, endPoint x: 289, endPoint y: 243, distance: 113.5
click at [266, 132] on icon at bounding box center [265, 134] width 15 height 15
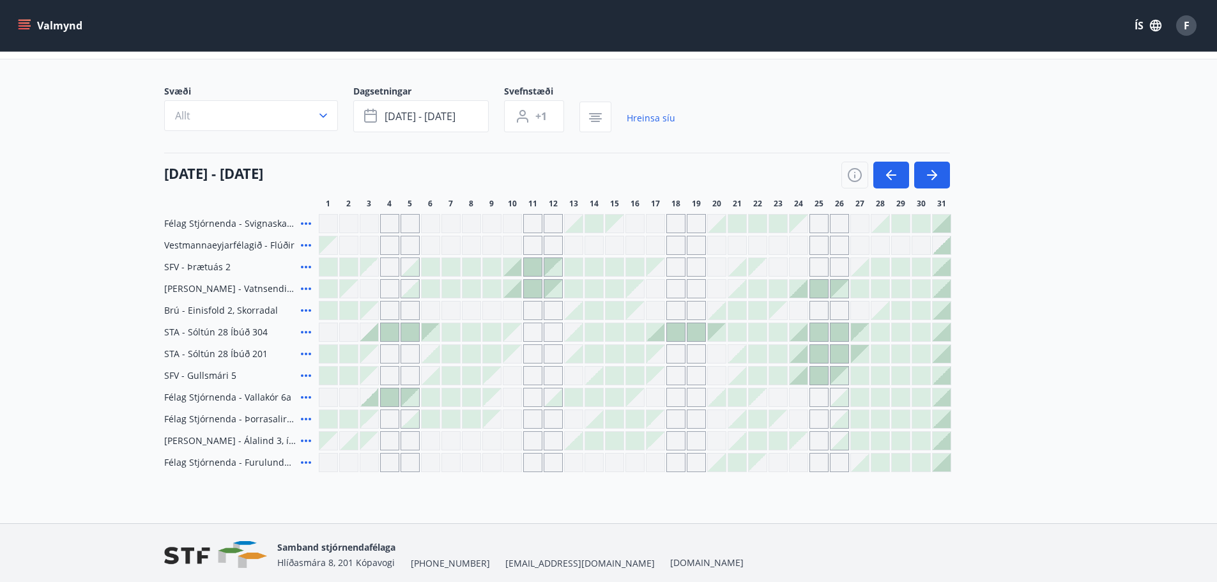
click at [306, 224] on icon at bounding box center [306, 223] width 10 height 3
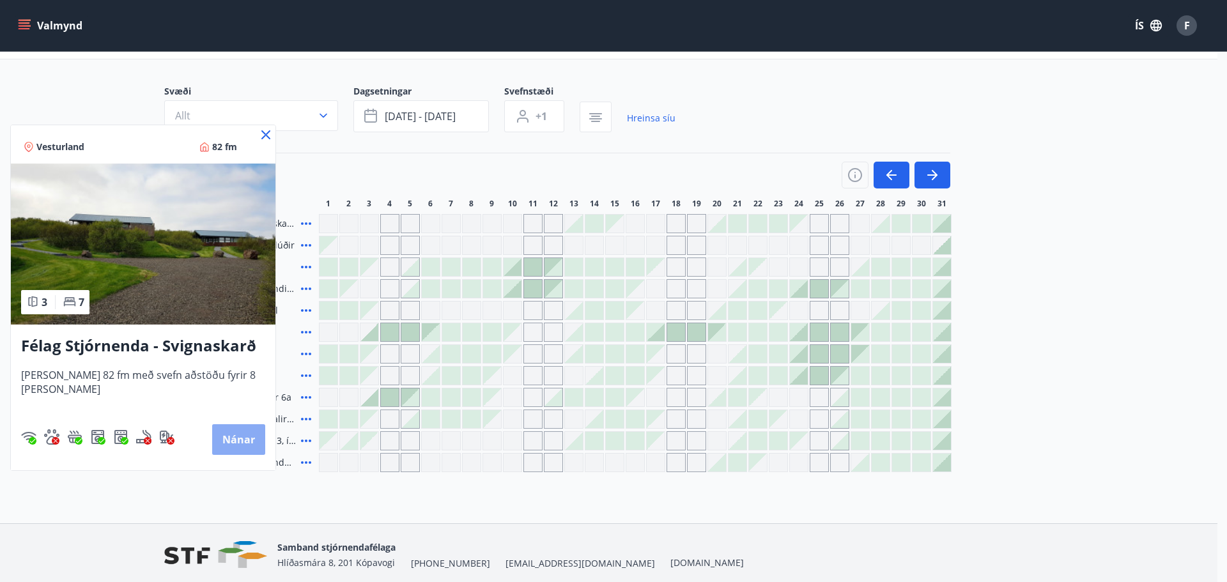
click at [224, 436] on button "Nánar" at bounding box center [238, 439] width 53 height 31
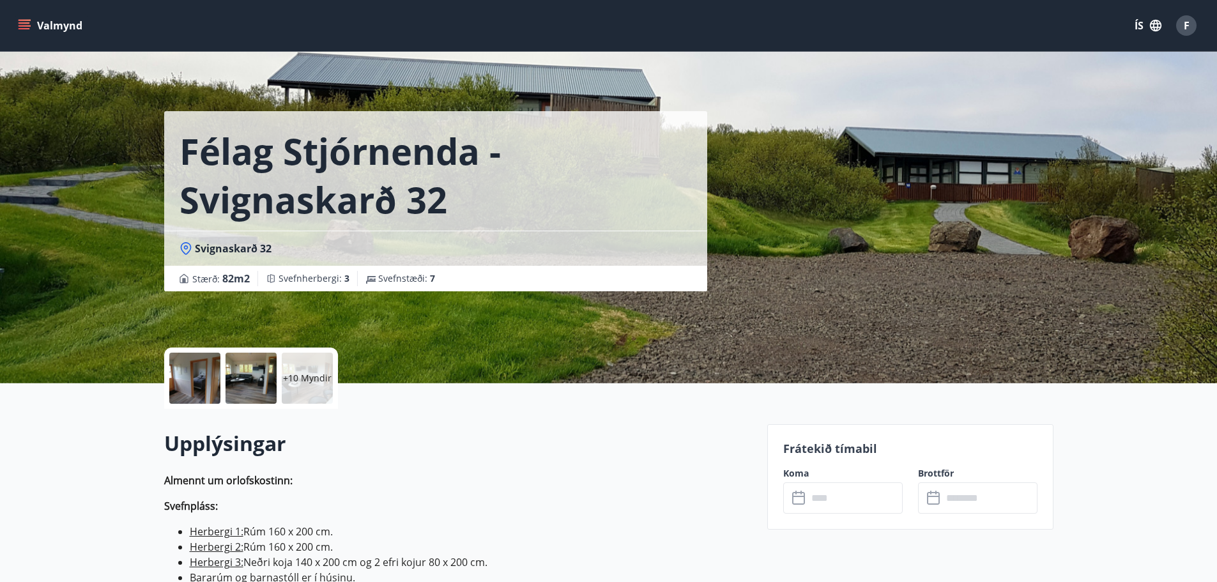
click at [312, 376] on p "+10 Myndir" at bounding box center [307, 378] width 49 height 13
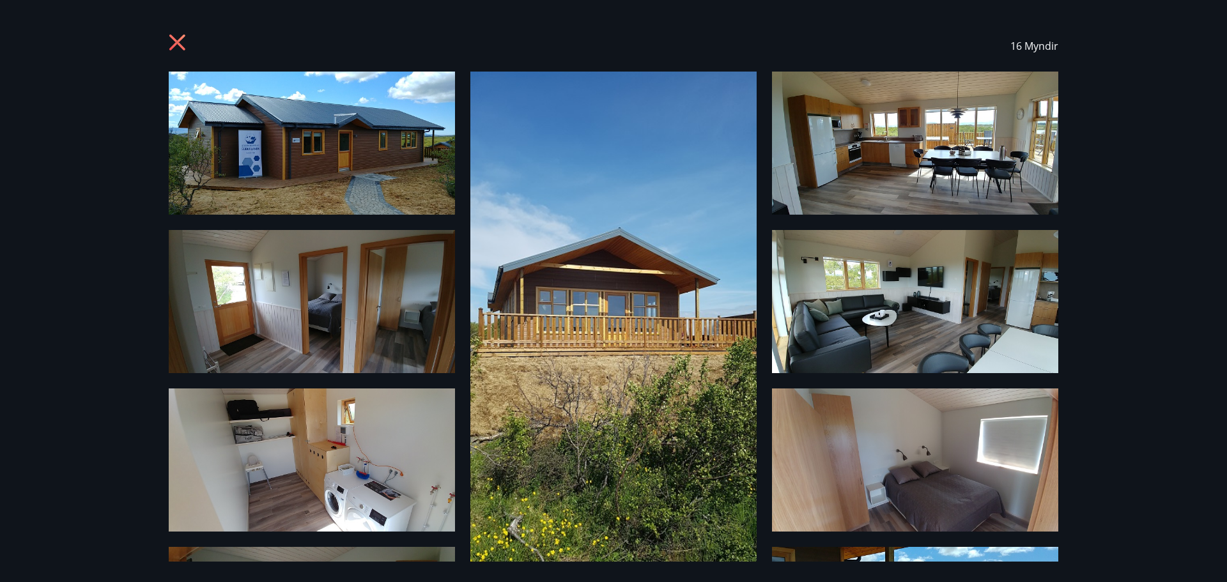
click at [181, 45] on icon at bounding box center [177, 42] width 16 height 16
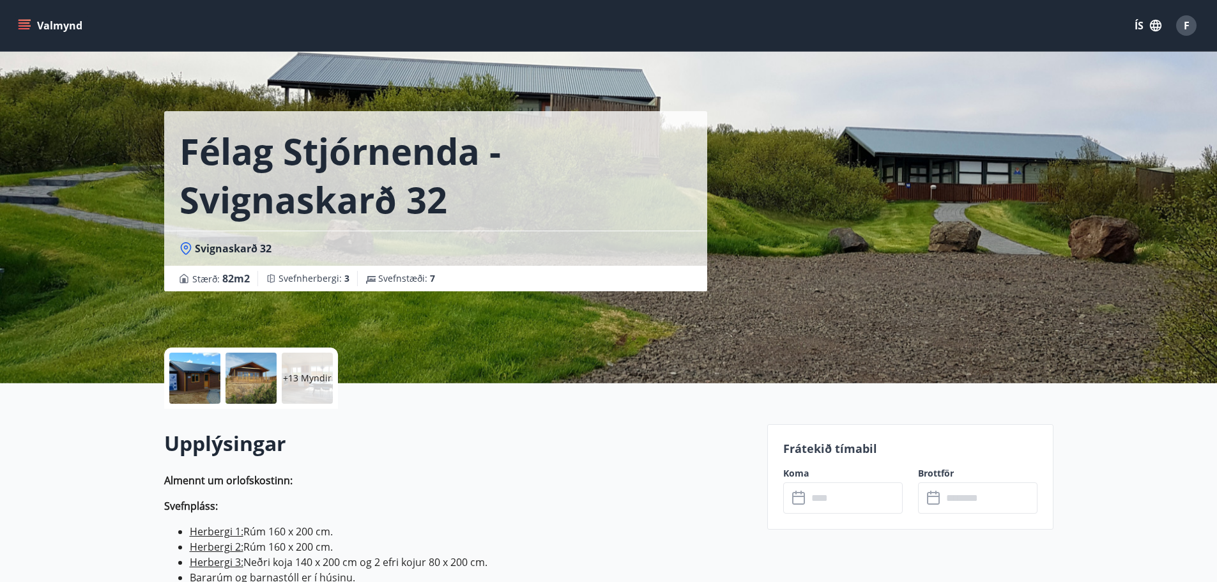
scroll to position [2, 0]
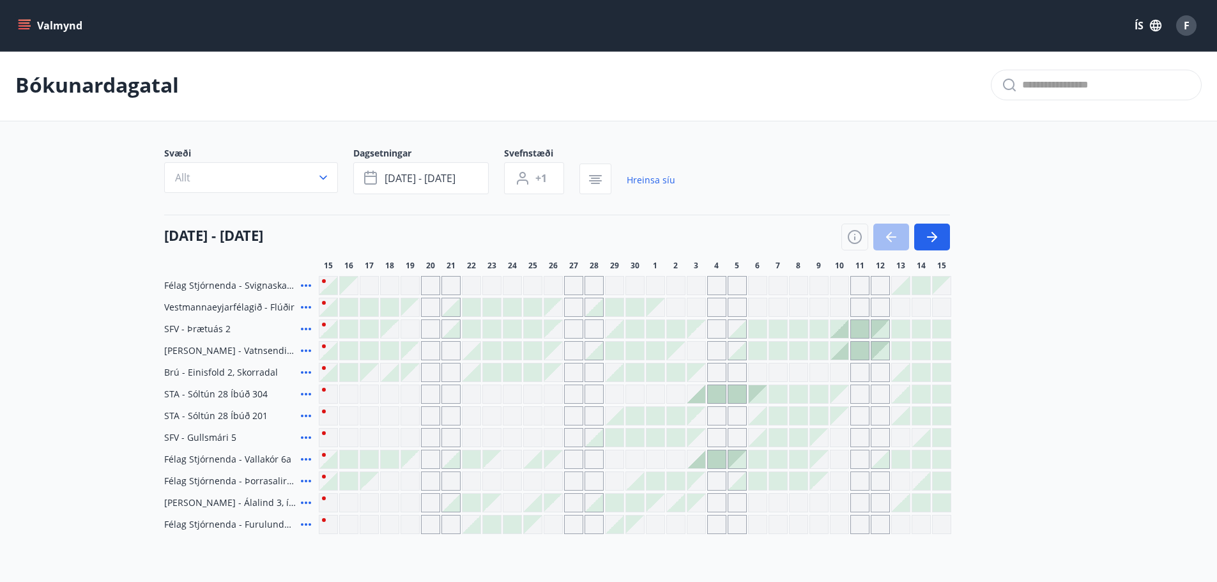
click at [307, 371] on icon at bounding box center [305, 372] width 15 height 15
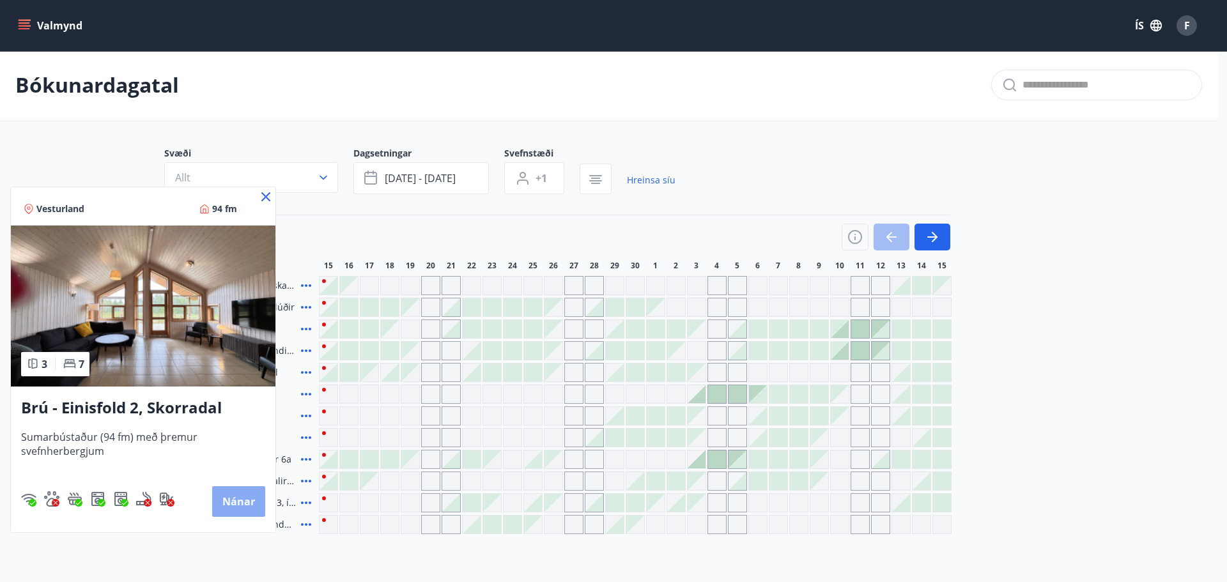
click at [243, 497] on button "Nánar" at bounding box center [238, 501] width 53 height 31
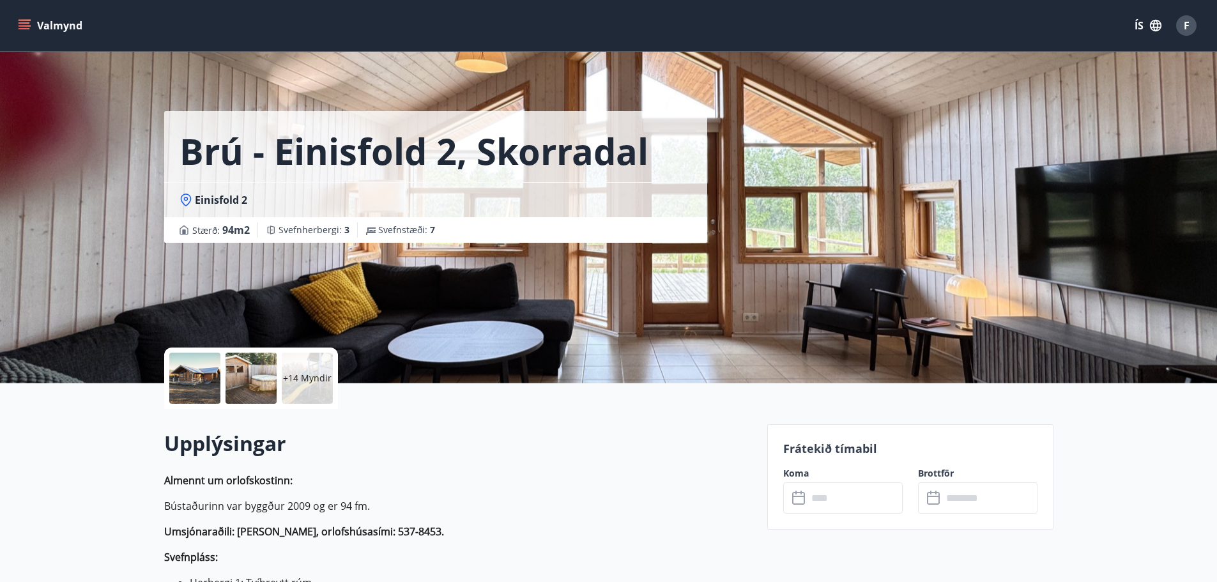
click at [310, 378] on p "+14 Myndir" at bounding box center [307, 378] width 49 height 13
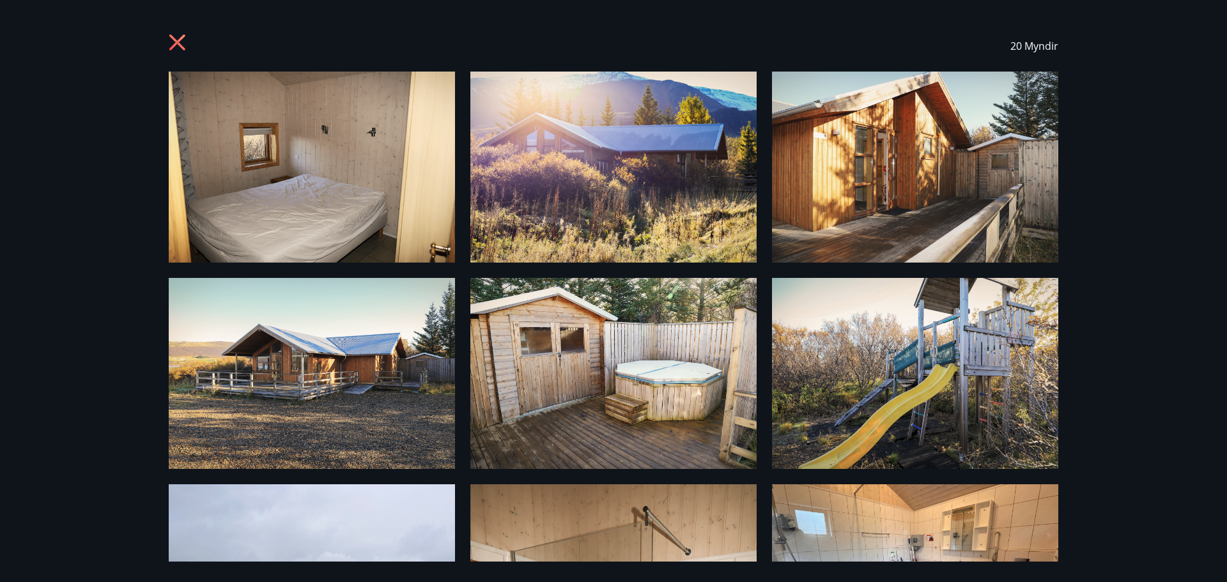
click at [173, 41] on icon at bounding box center [179, 44] width 20 height 20
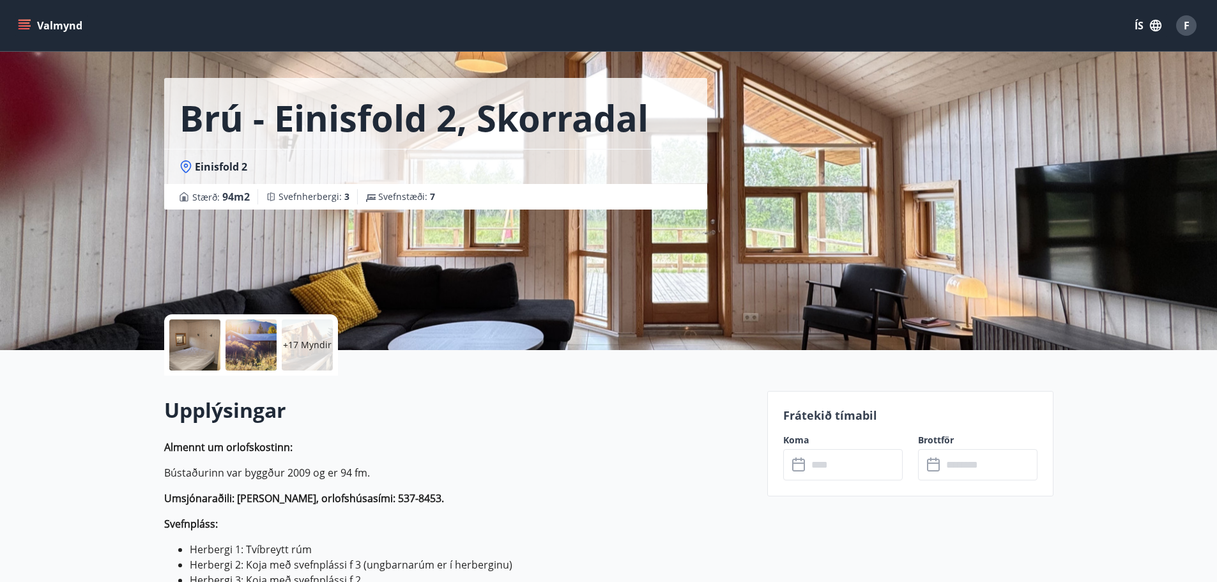
scroll to position [64, 0]
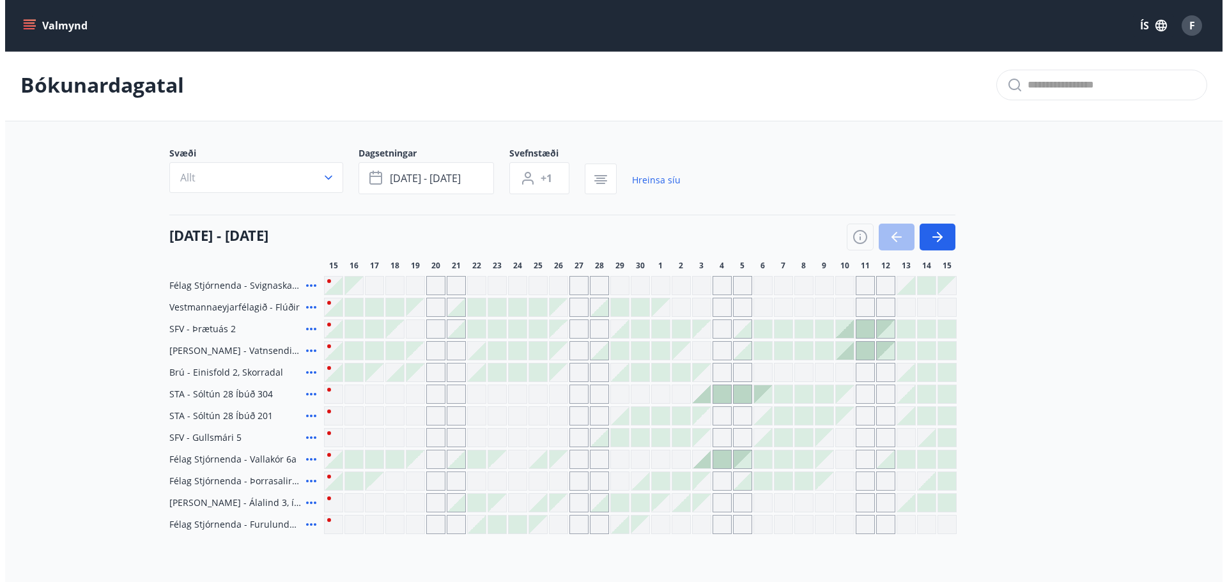
scroll to position [64, 0]
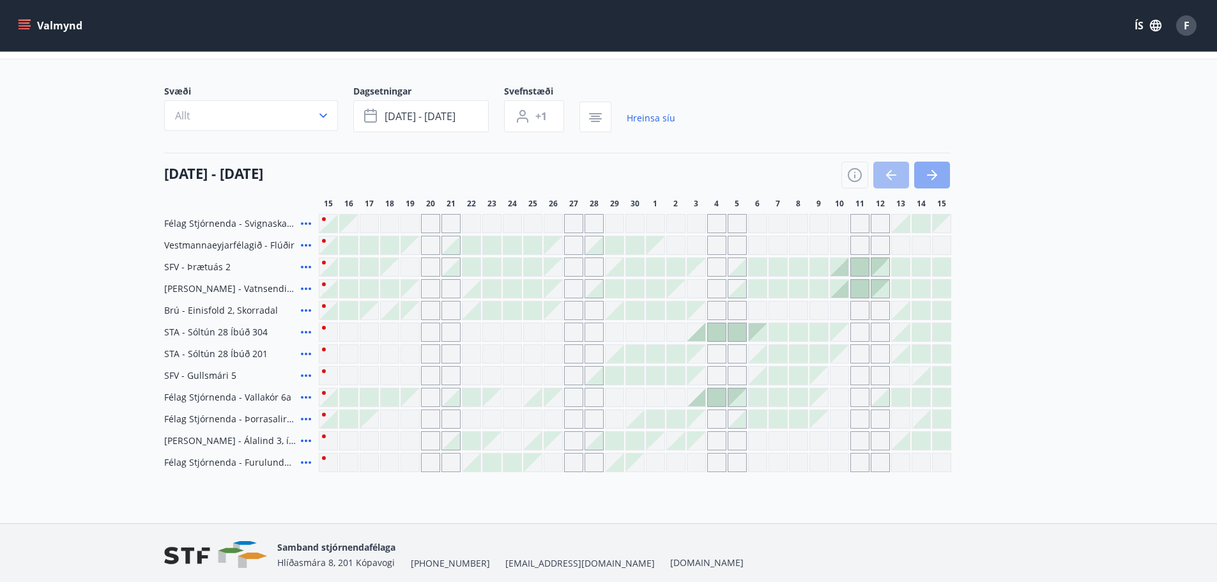
click at [937, 169] on icon "button" at bounding box center [931, 174] width 15 height 15
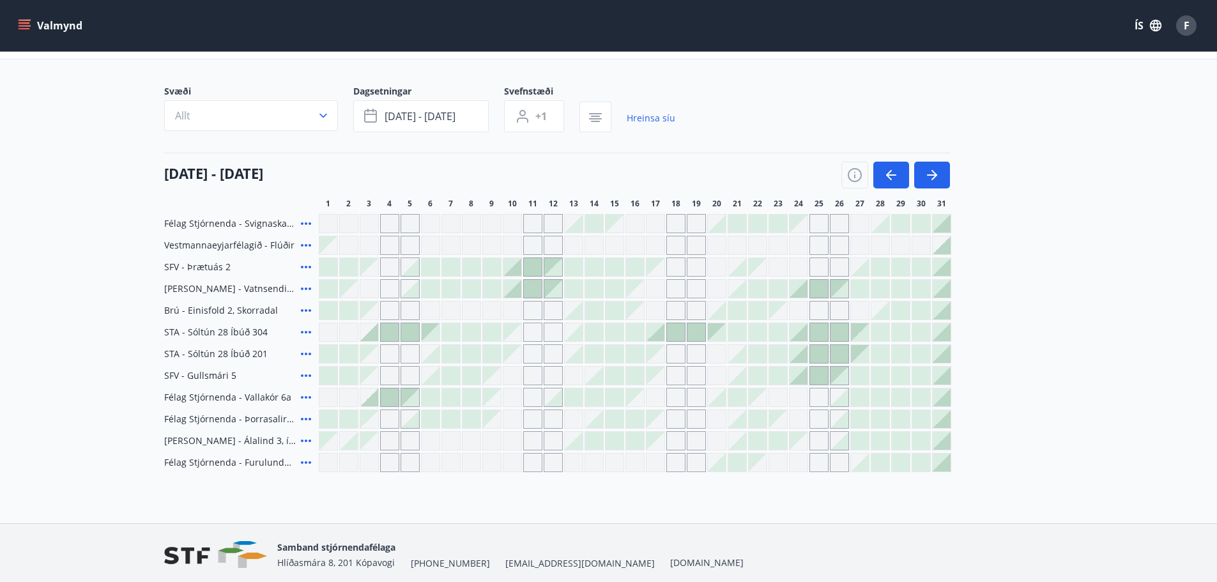
click at [944, 221] on div at bounding box center [942, 224] width 18 height 18
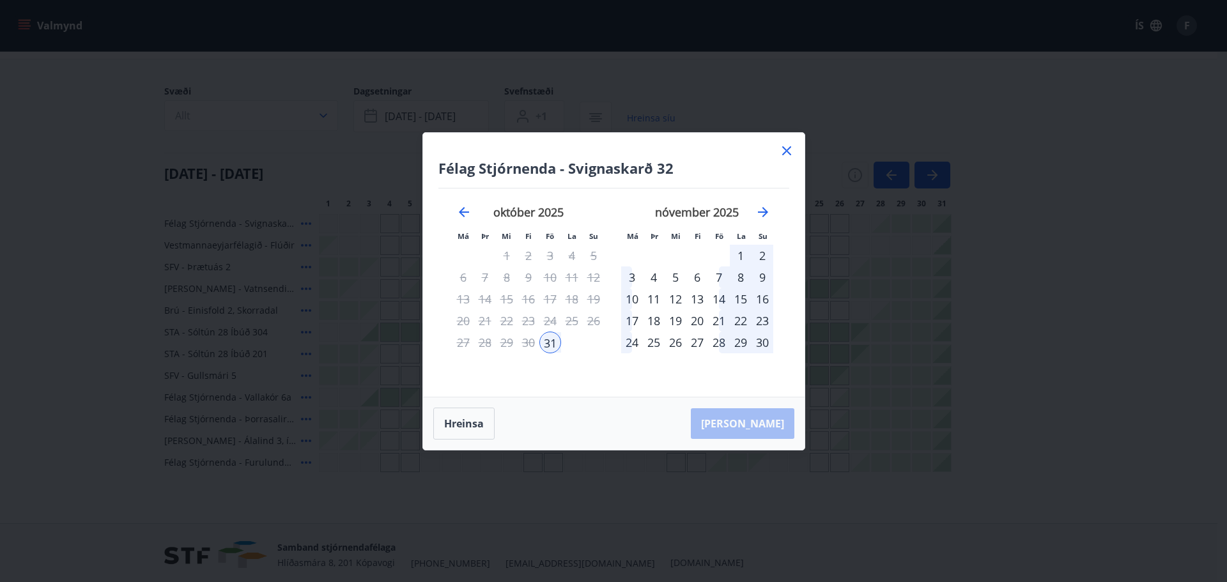
click at [545, 343] on div "31" at bounding box center [550, 343] width 22 height 22
click at [762, 250] on div "2" at bounding box center [762, 256] width 22 height 22
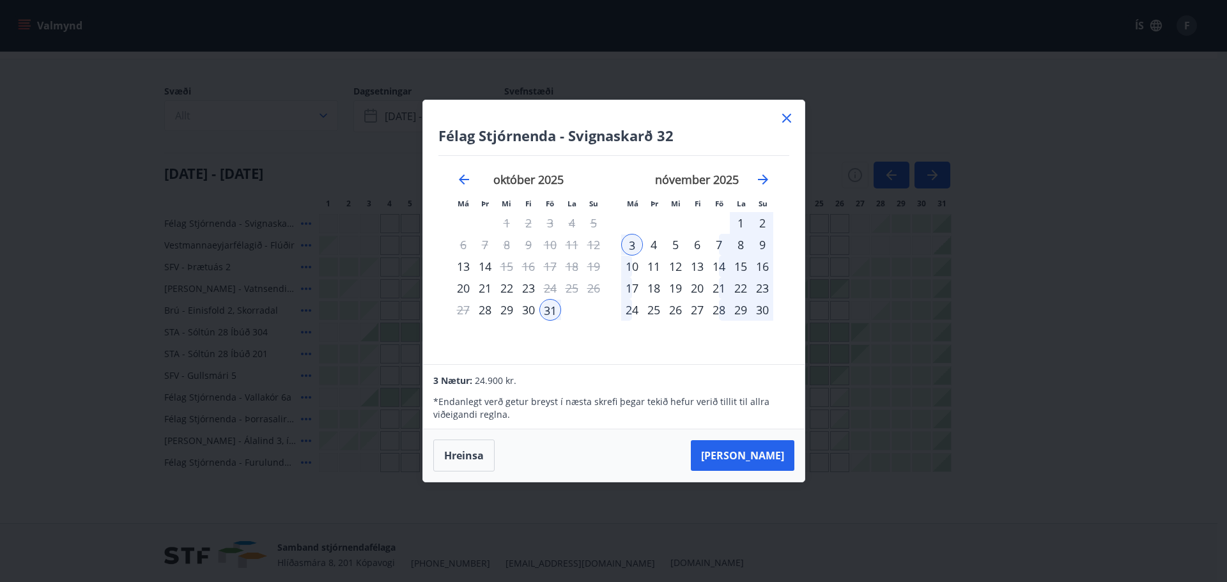
click at [784, 117] on icon at bounding box center [786, 118] width 9 height 9
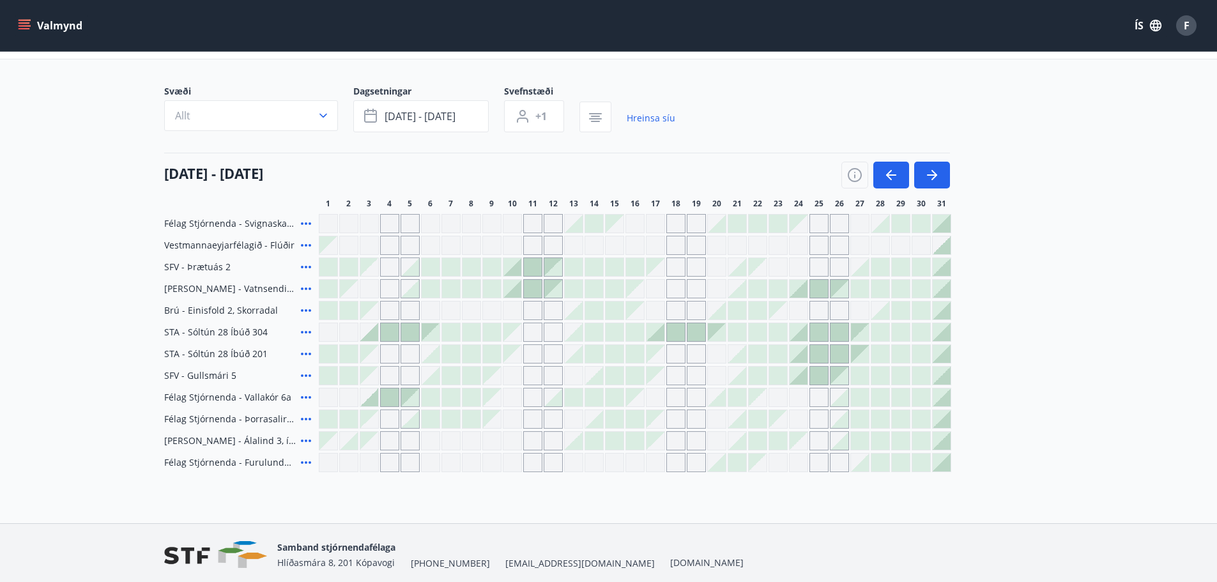
click at [304, 220] on icon at bounding box center [305, 223] width 15 height 15
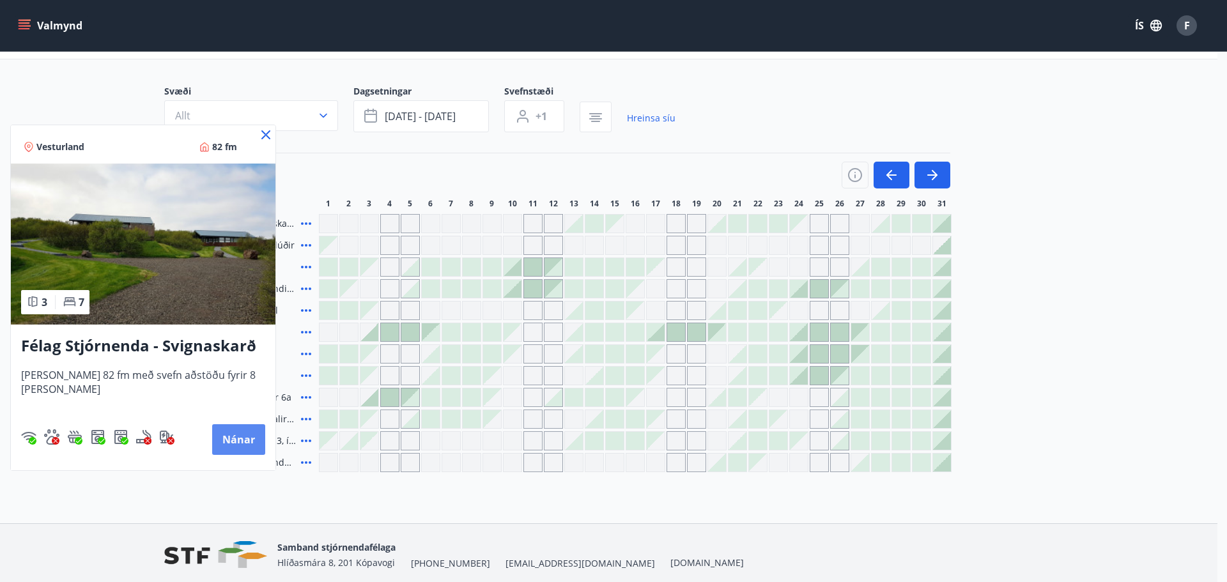
click at [240, 438] on button "Nánar" at bounding box center [238, 439] width 53 height 31
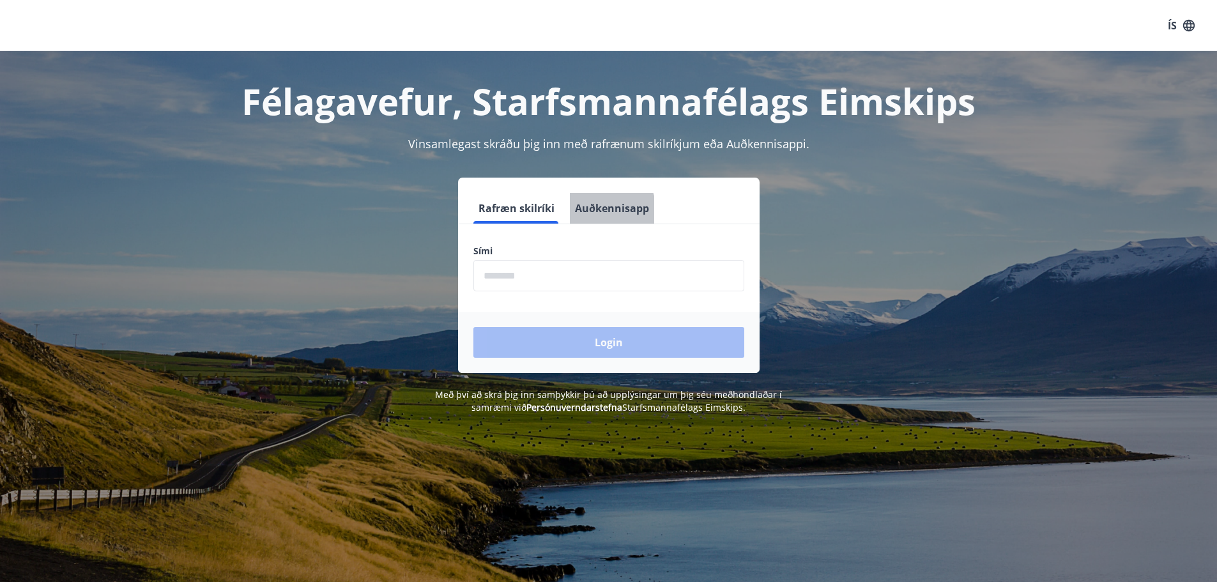
click at [593, 211] on button "Auðkennisapp" at bounding box center [612, 208] width 84 height 31
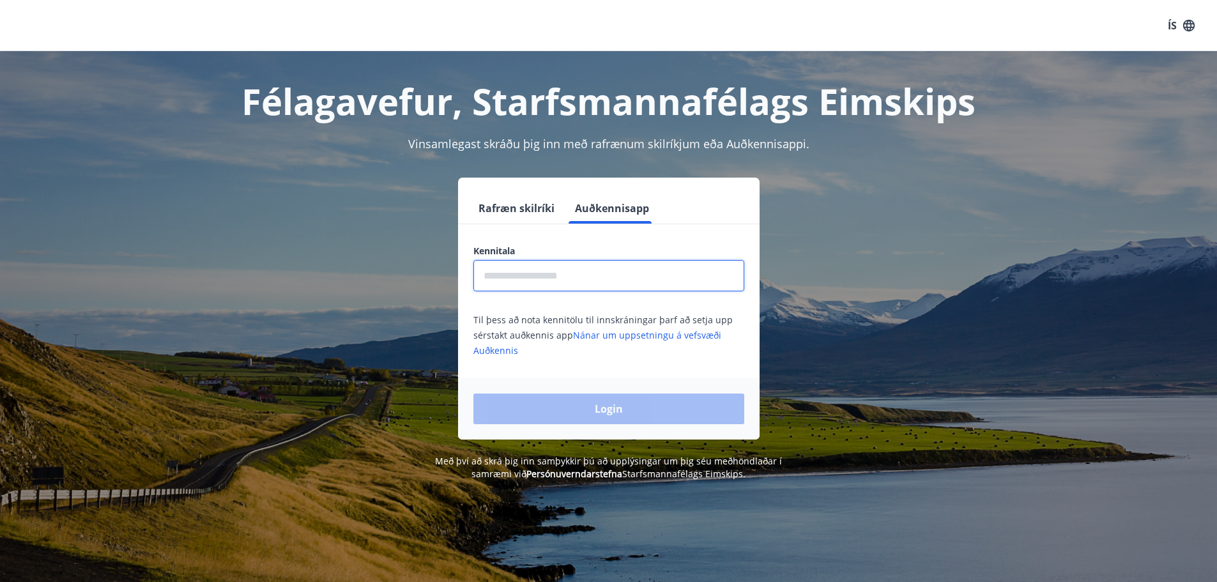
click at [558, 279] on input "text" at bounding box center [608, 275] width 271 height 31
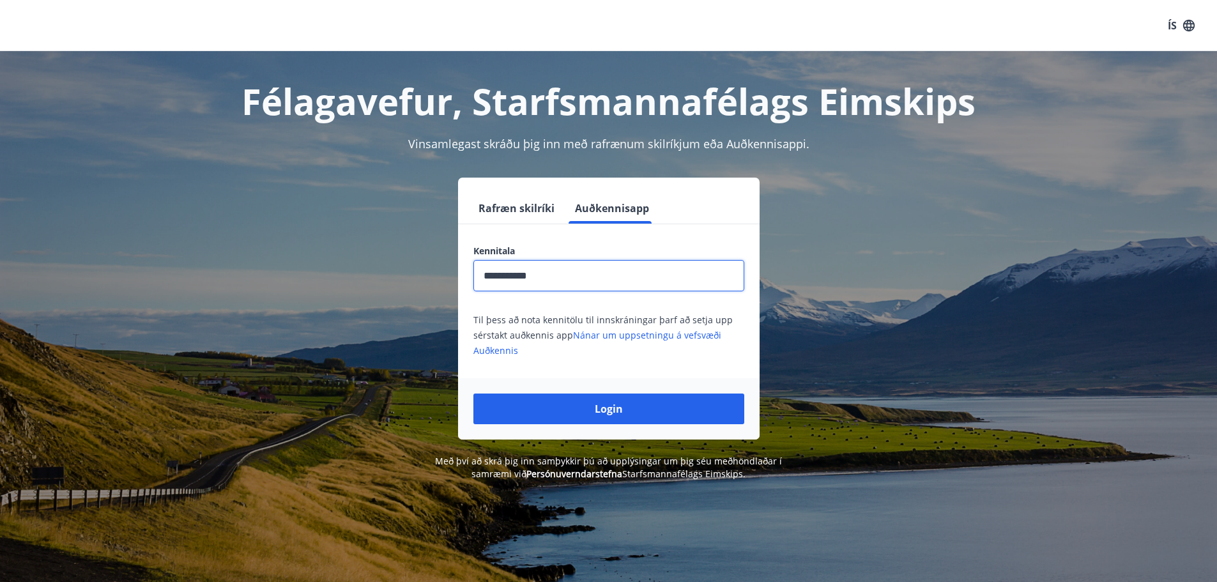
type input "**********"
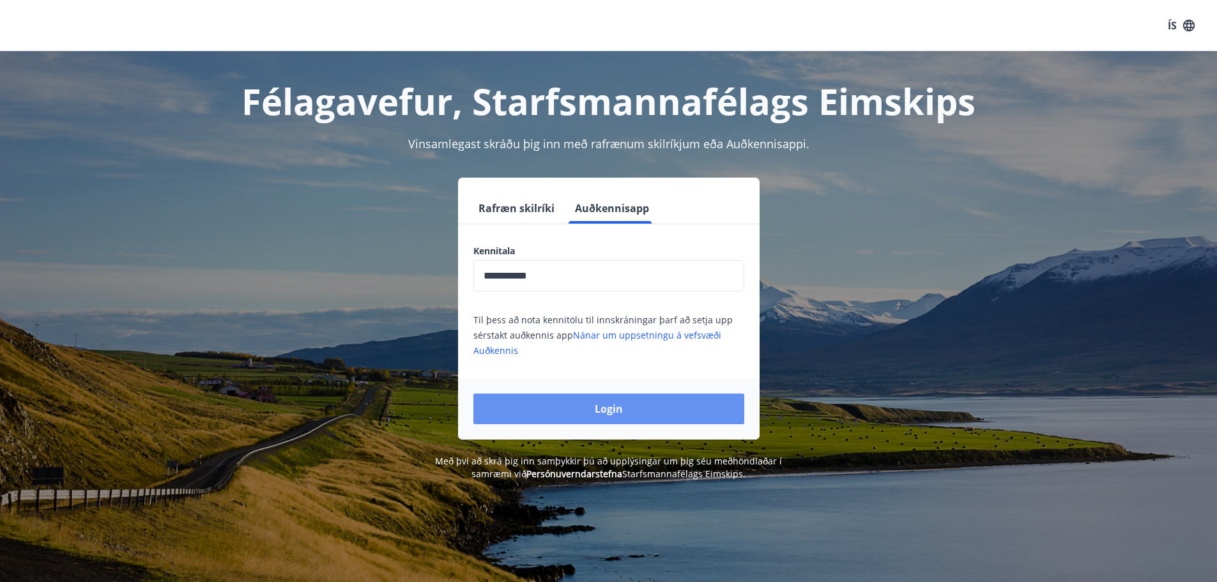
click at [596, 406] on button "Login" at bounding box center [608, 409] width 271 height 31
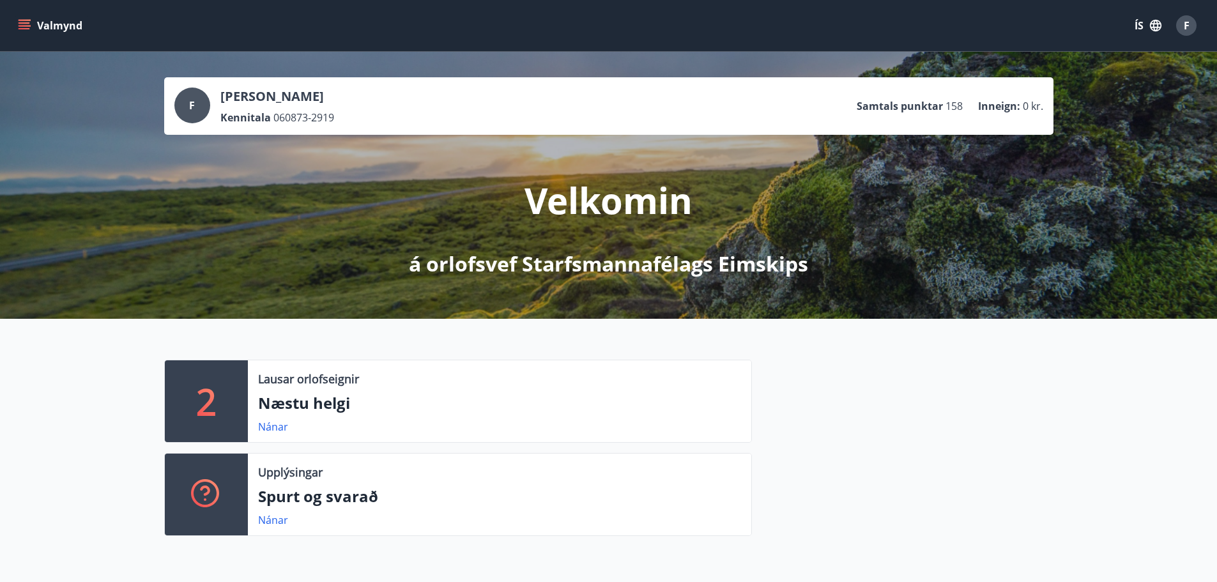
click at [30, 29] on icon "menu" at bounding box center [24, 25] width 13 height 13
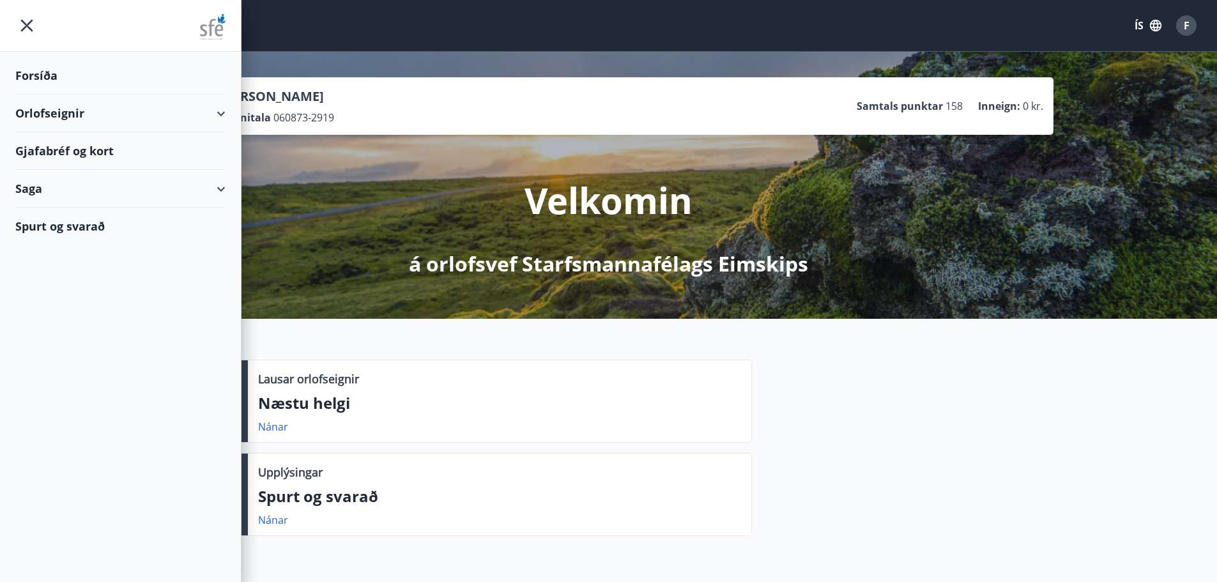
click at [75, 109] on div "Orlofseignir" at bounding box center [120, 114] width 210 height 38
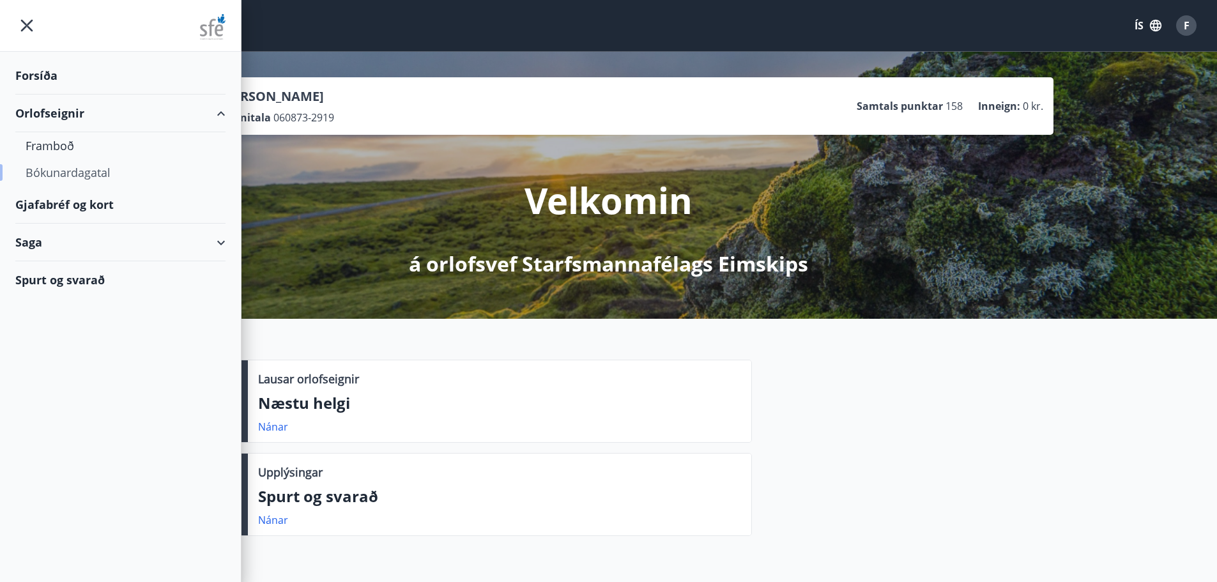
click at [82, 172] on div "Bókunardagatal" at bounding box center [121, 172] width 190 height 27
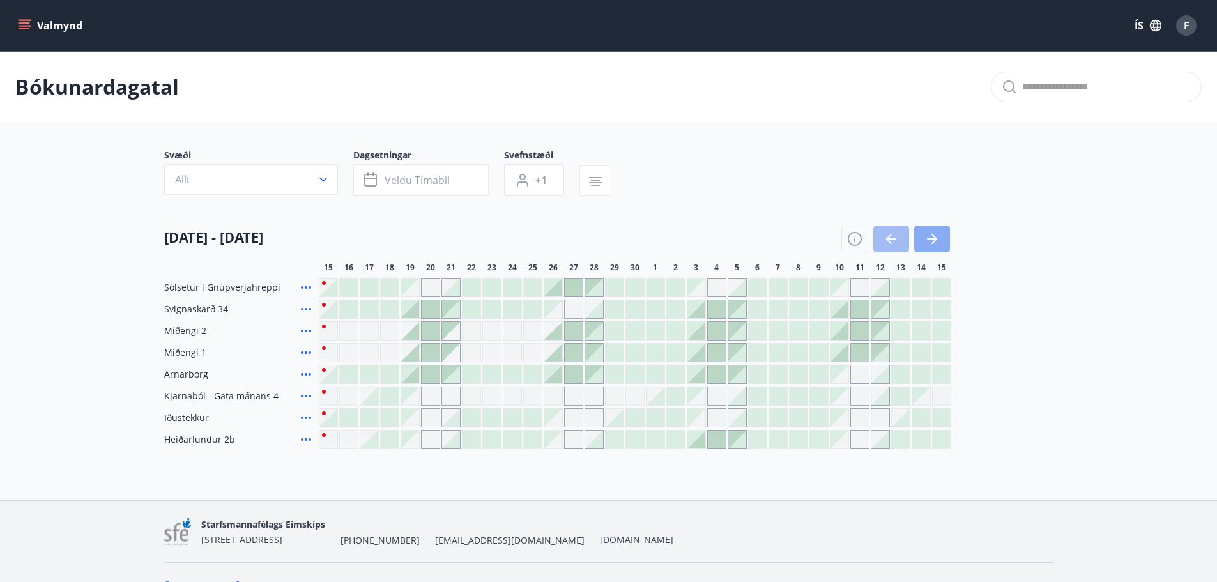
click at [937, 236] on icon "button" at bounding box center [931, 238] width 15 height 15
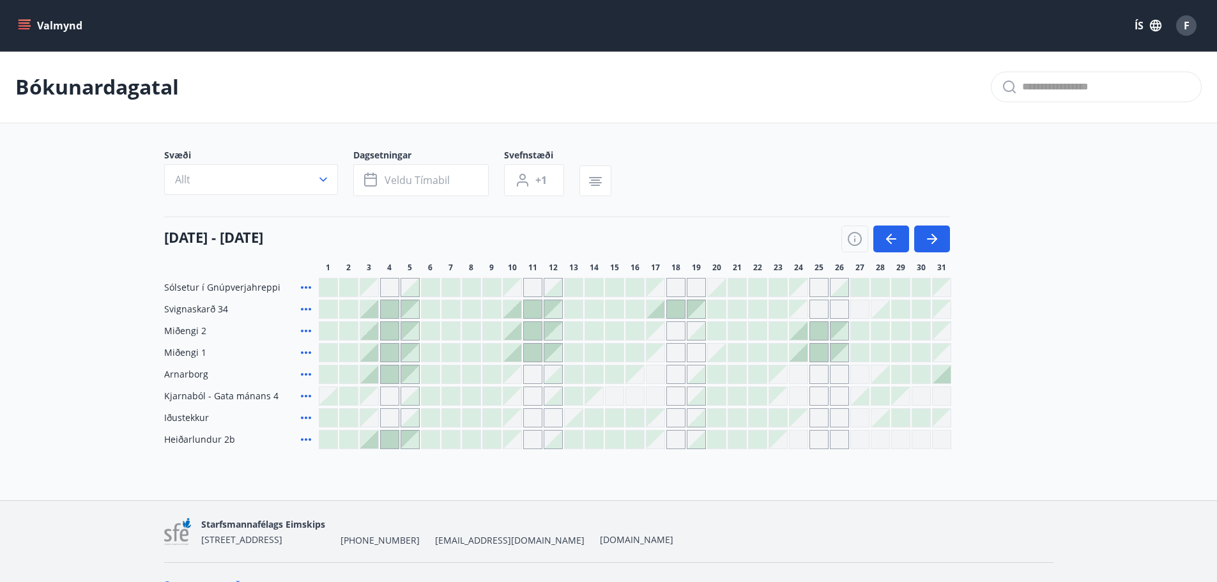
click at [302, 372] on icon at bounding box center [305, 374] width 15 height 15
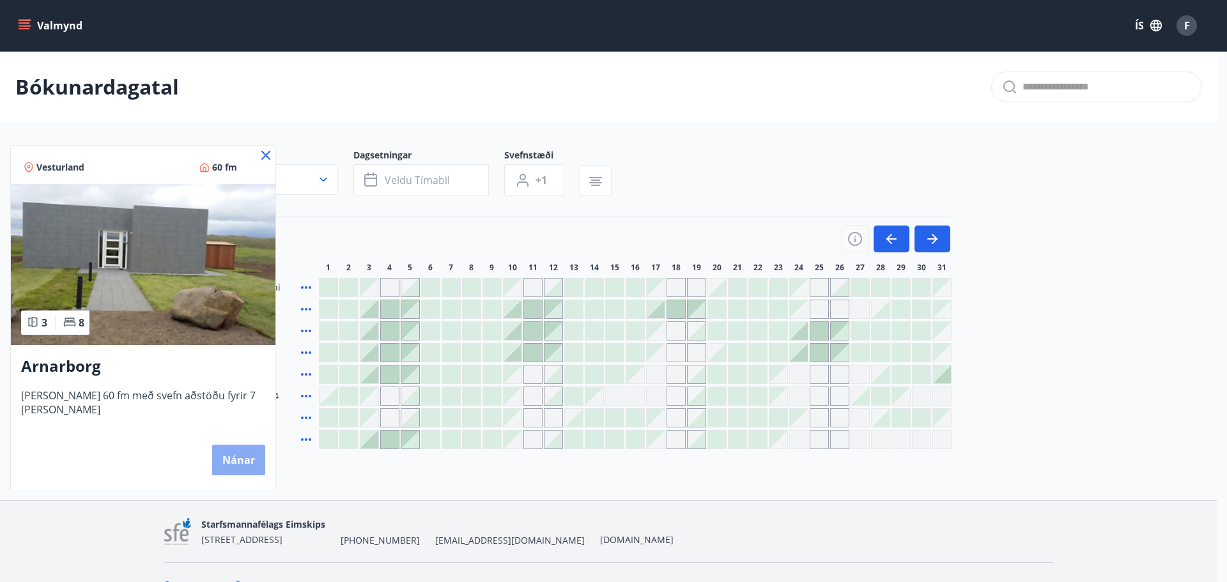
click at [234, 455] on button "Nánar" at bounding box center [238, 460] width 53 height 31
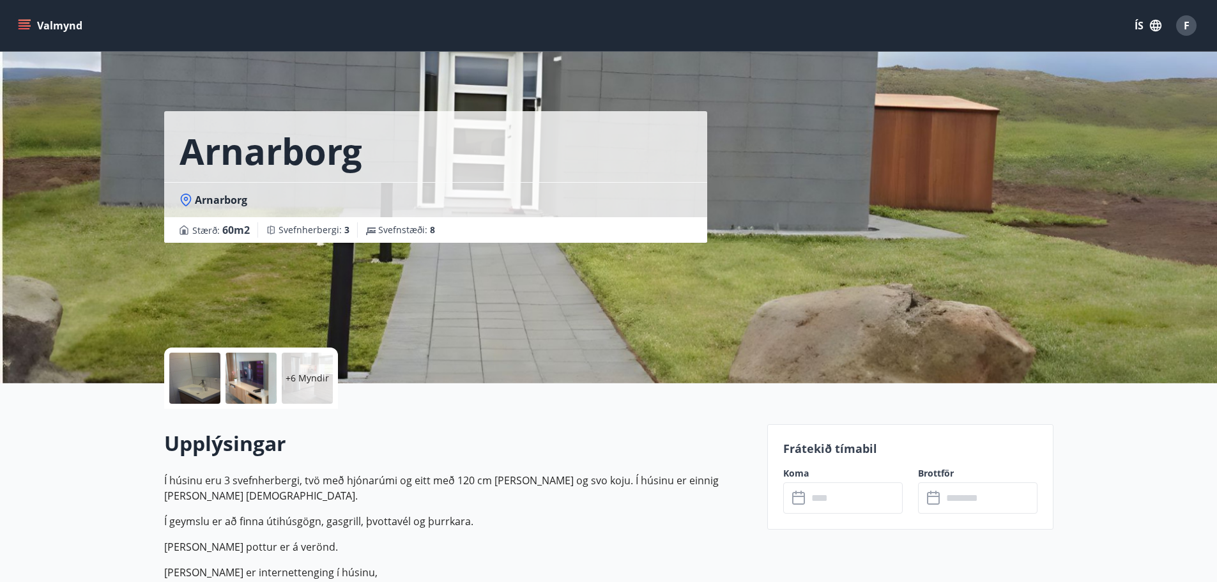
click at [828, 492] on input "text" at bounding box center [854, 497] width 95 height 31
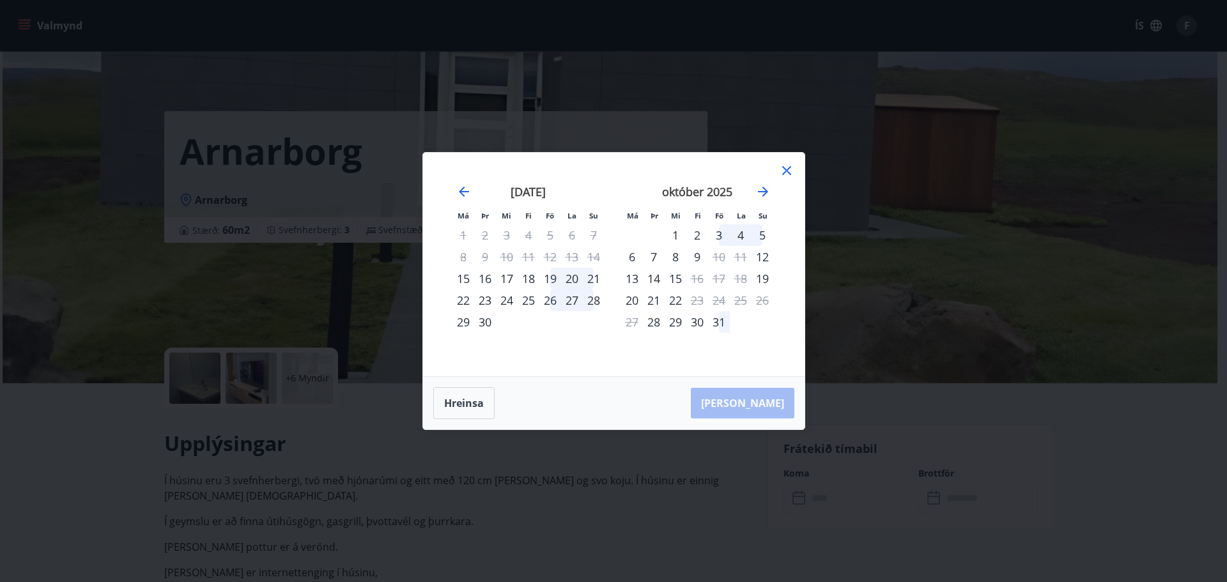
click at [721, 319] on div "31" at bounding box center [719, 322] width 22 height 22
click at [763, 190] on icon "Move forward to switch to the next month." at bounding box center [762, 191] width 15 height 15
click at [761, 233] on div "2" at bounding box center [762, 235] width 22 height 22
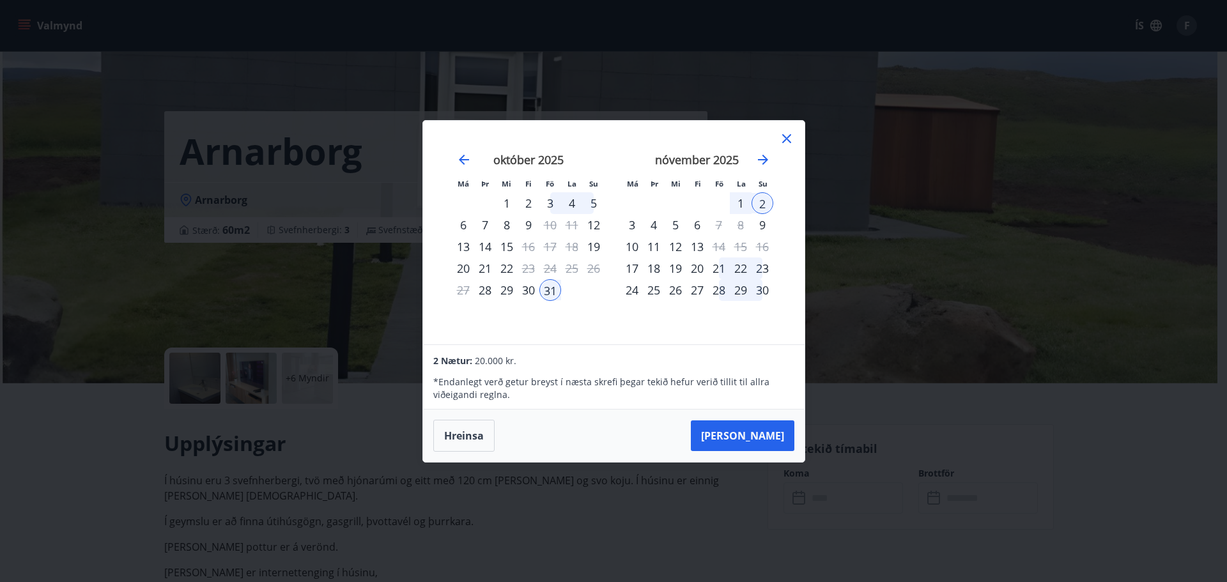
click at [783, 136] on icon at bounding box center [786, 138] width 9 height 9
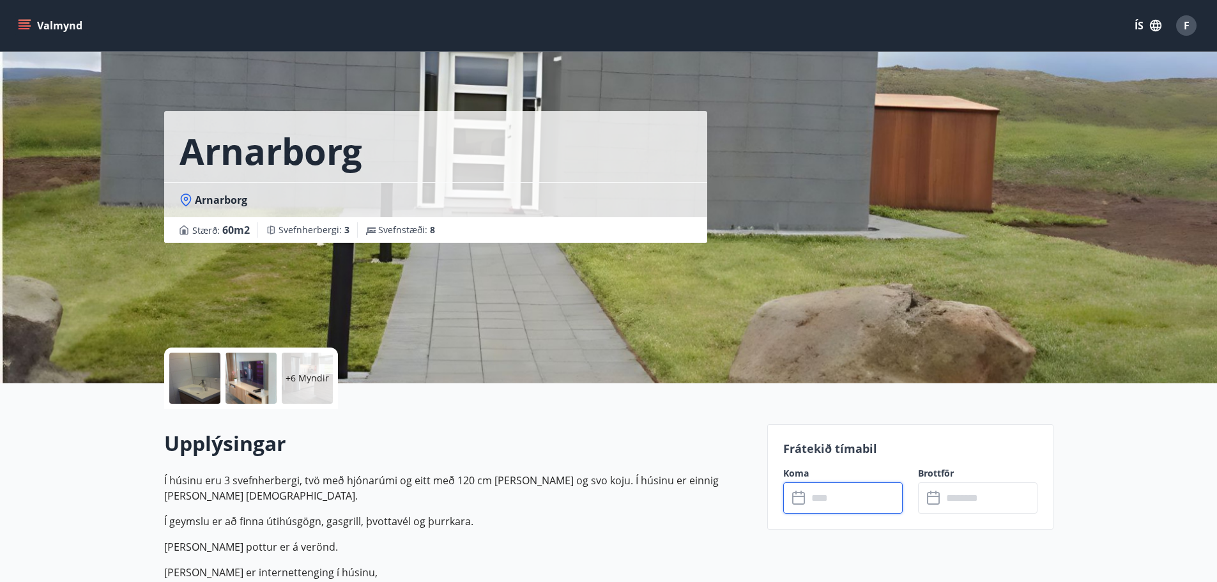
click at [323, 383] on p "+6 Myndir" at bounding box center [307, 378] width 43 height 13
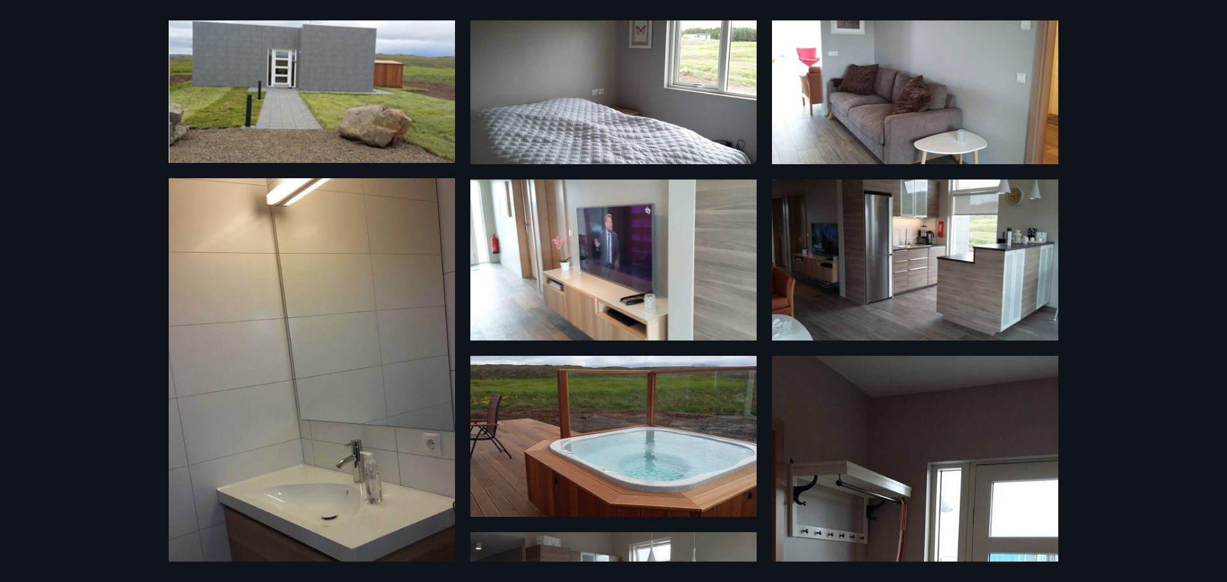
scroll to position [383, 0]
